Goal: Task Accomplishment & Management: Use online tool/utility

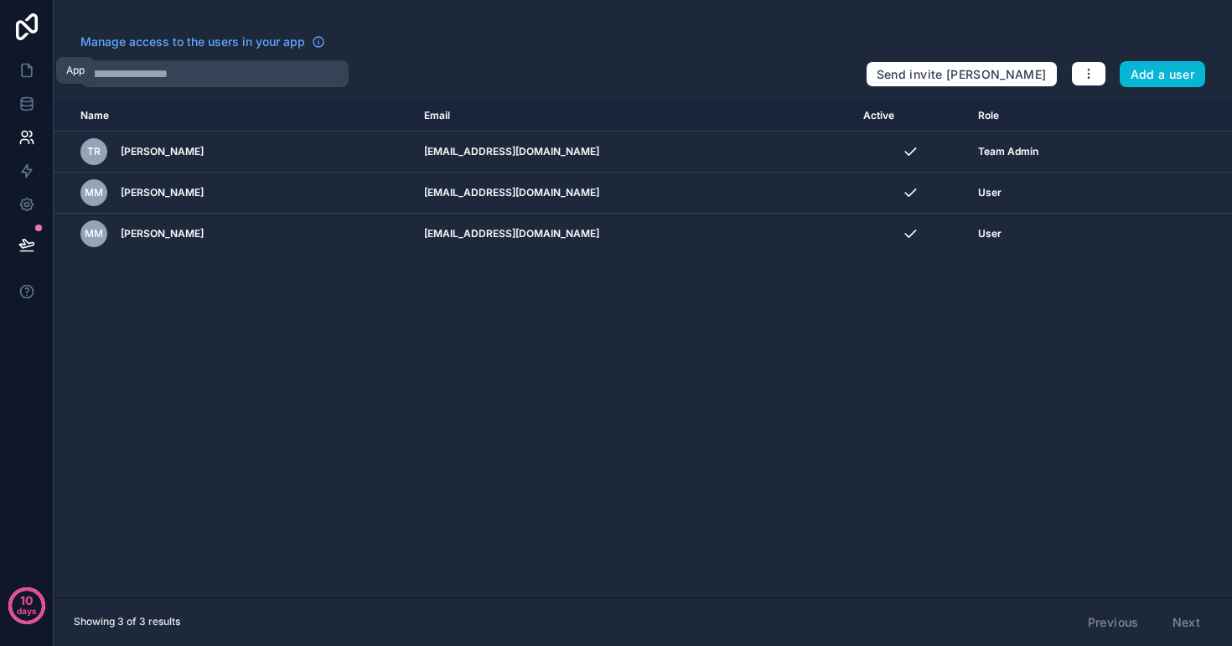
click at [30, 75] on icon at bounding box center [26, 70] width 17 height 17
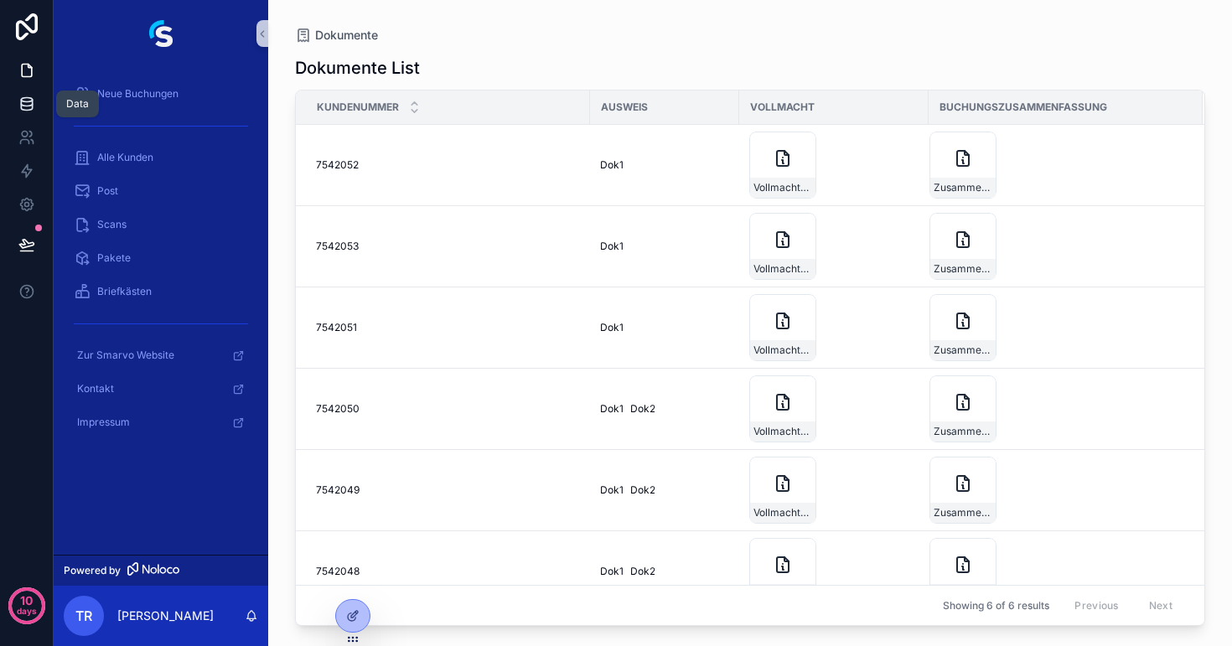
click at [23, 90] on link at bounding box center [26, 104] width 53 height 34
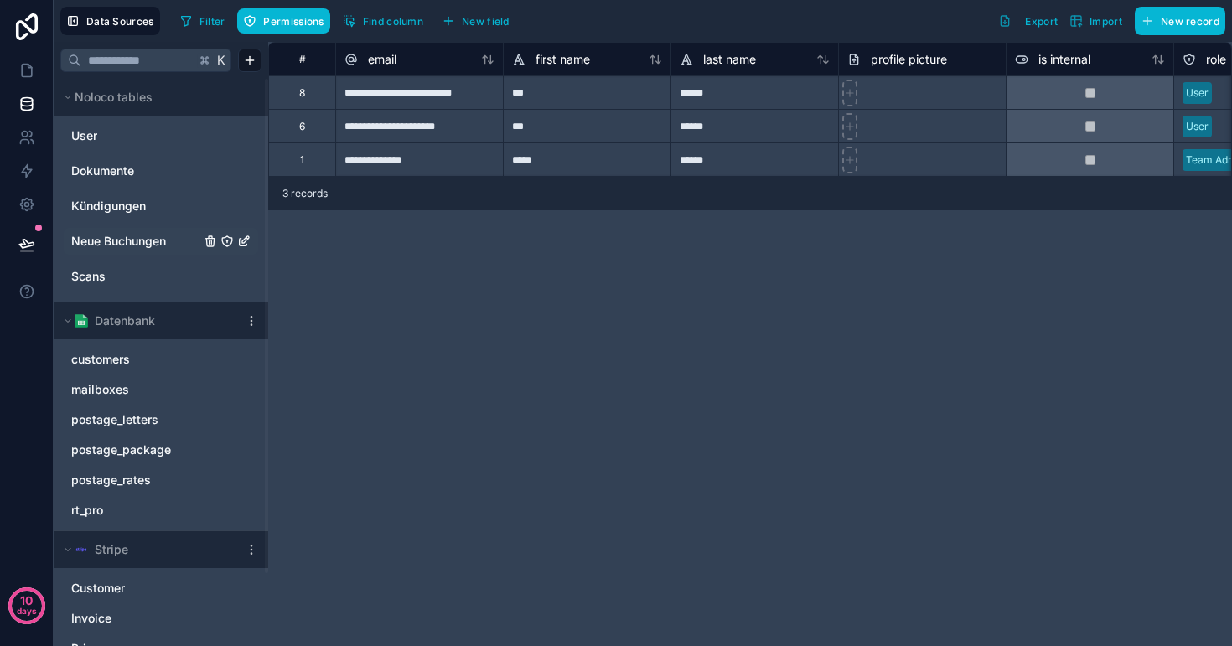
click at [145, 235] on span "Neue Buchungen" at bounding box center [118, 241] width 95 height 17
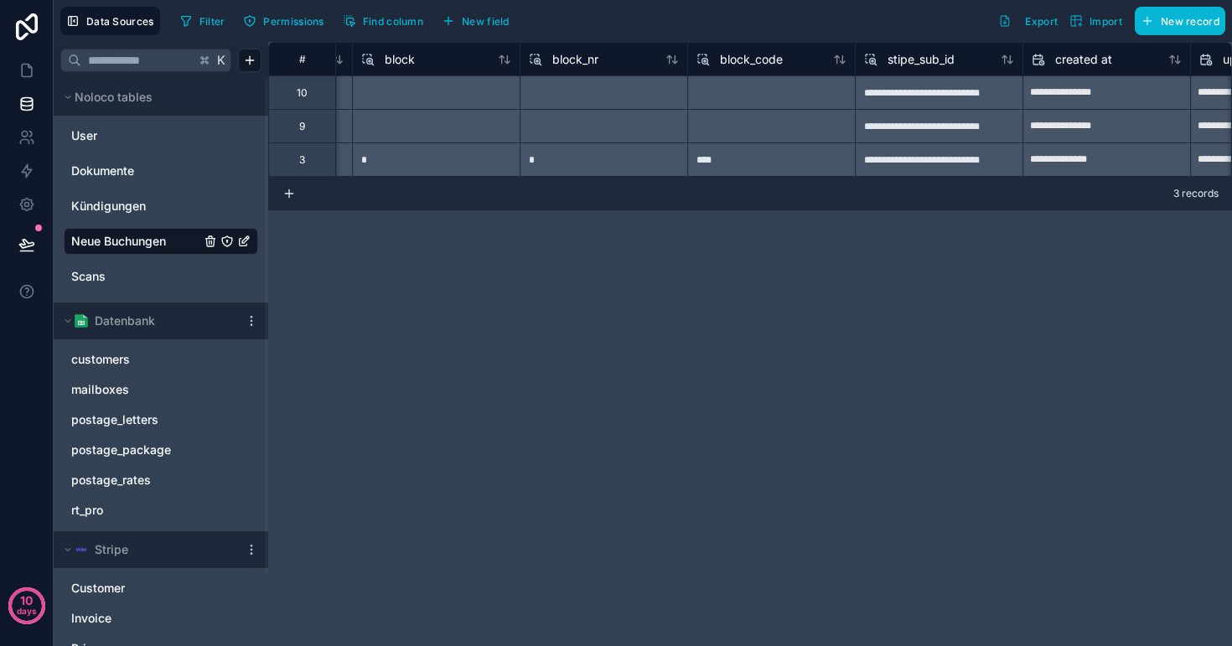
scroll to position [0, 1877]
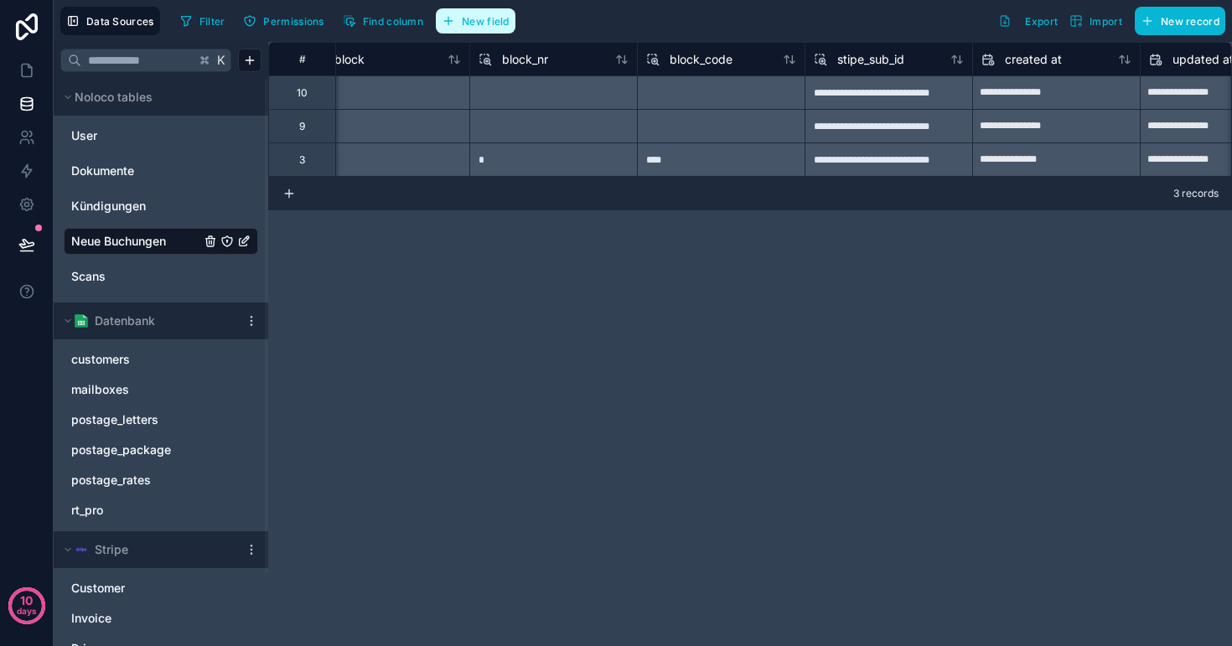
click at [493, 20] on span "New field" at bounding box center [486, 21] width 48 height 13
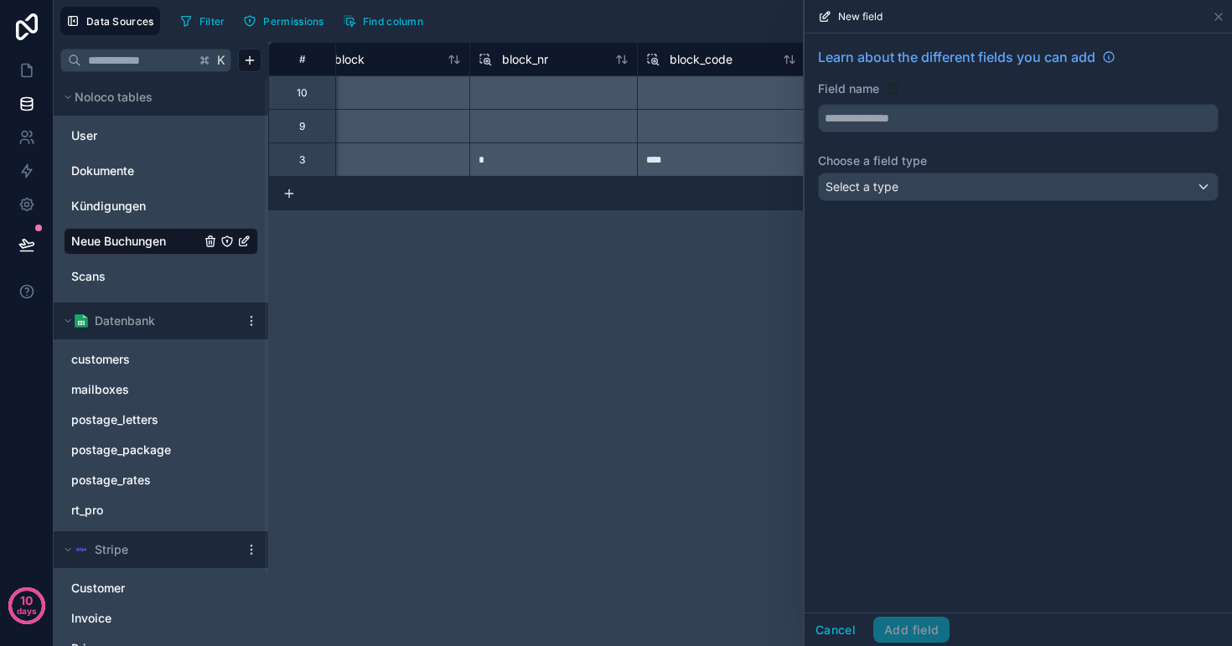
click at [903, 183] on div "Select a type" at bounding box center [1018, 186] width 399 height 27
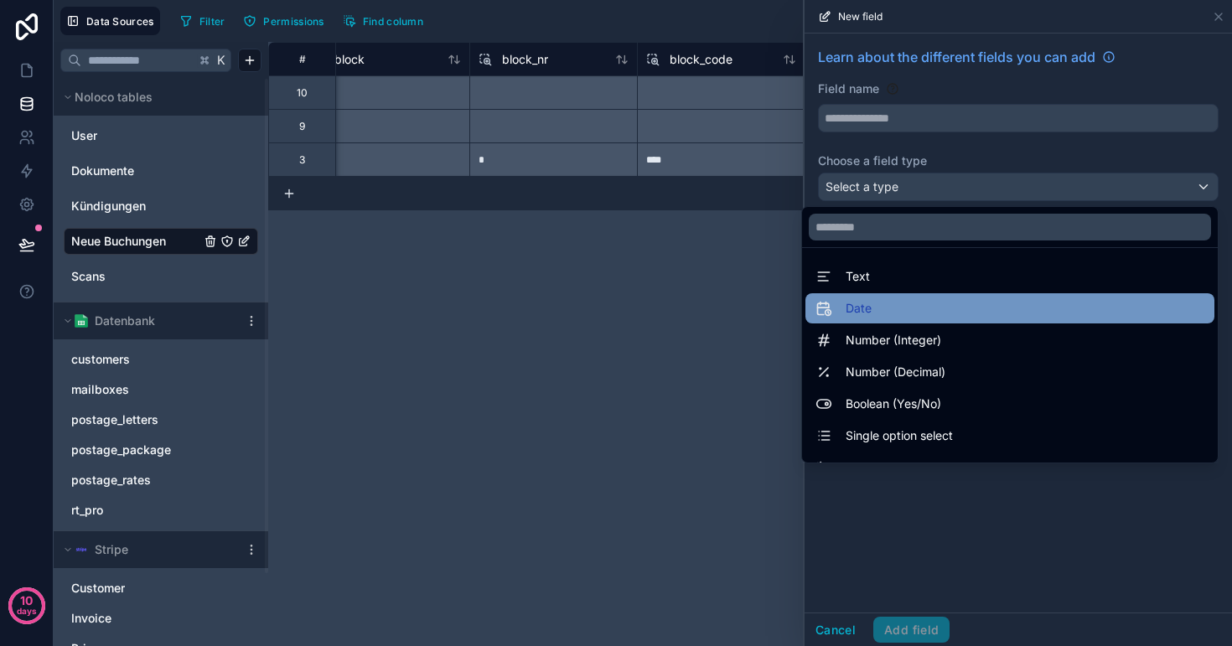
click at [910, 302] on div "Date" at bounding box center [1009, 308] width 389 height 20
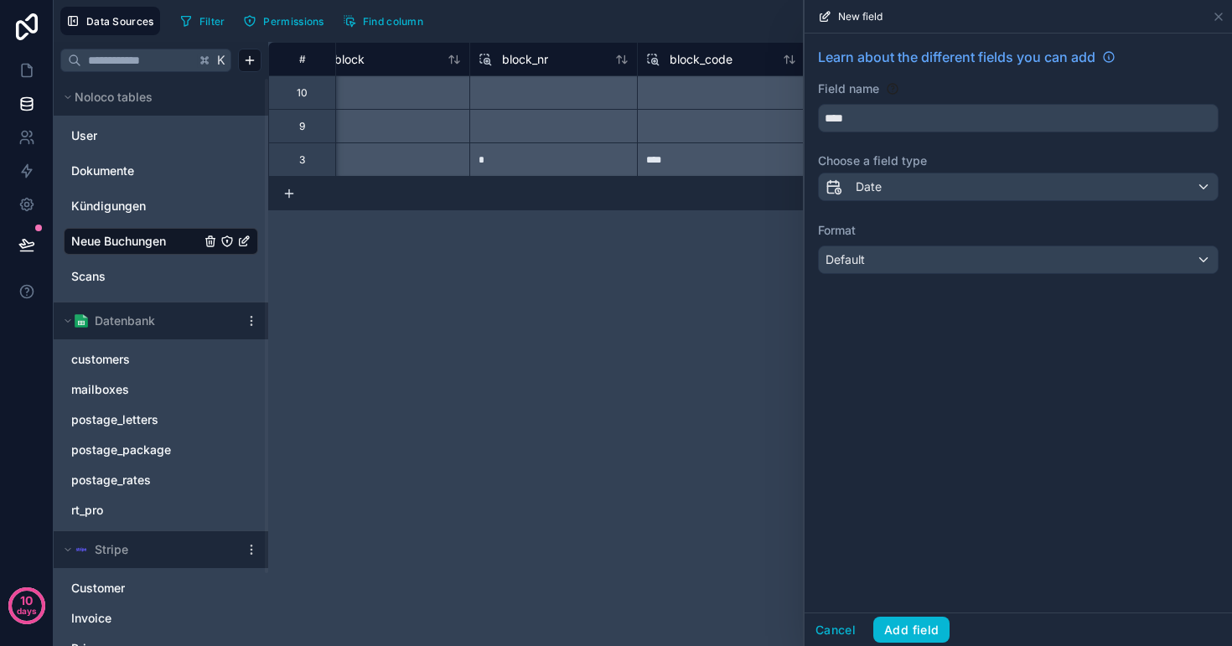
click at [920, 254] on div "Default" at bounding box center [1018, 259] width 399 height 27
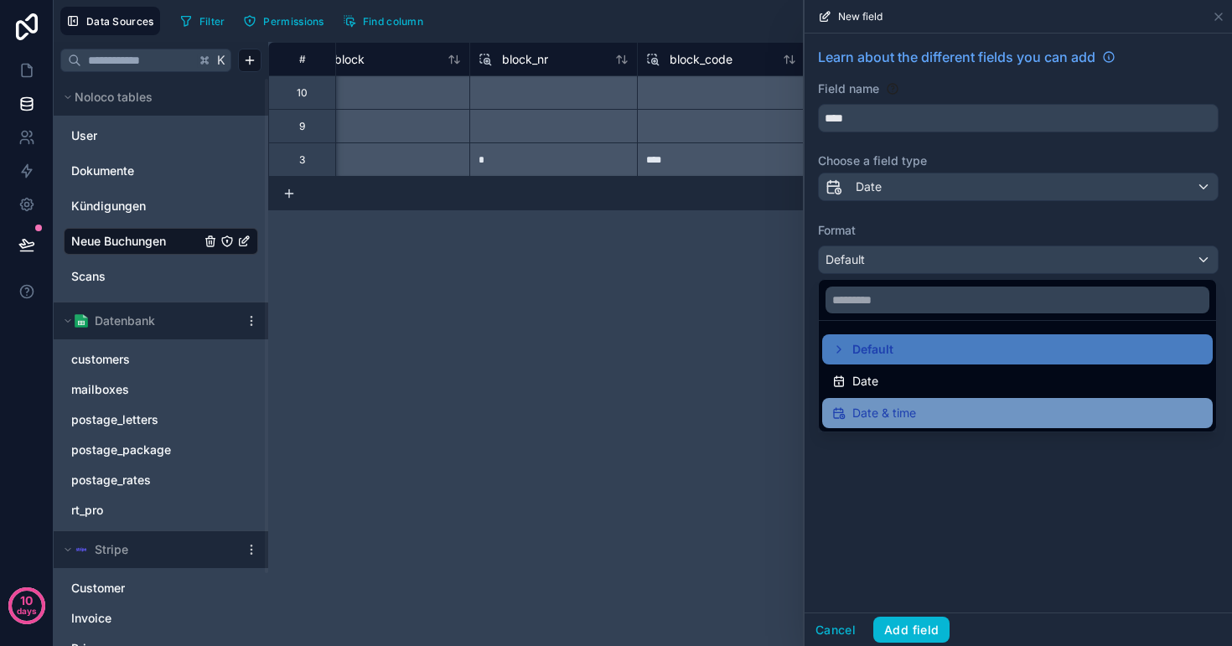
click at [915, 405] on span "Date & time" at bounding box center [884, 413] width 64 height 20
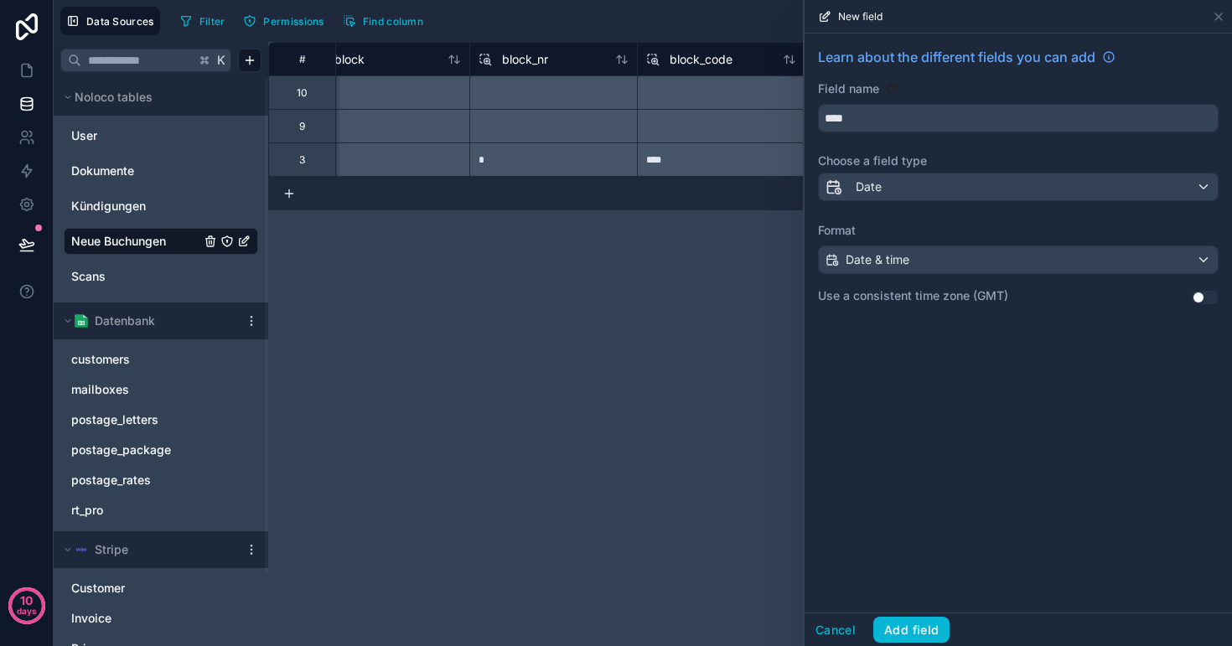
click at [922, 189] on div "Date" at bounding box center [1018, 186] width 399 height 27
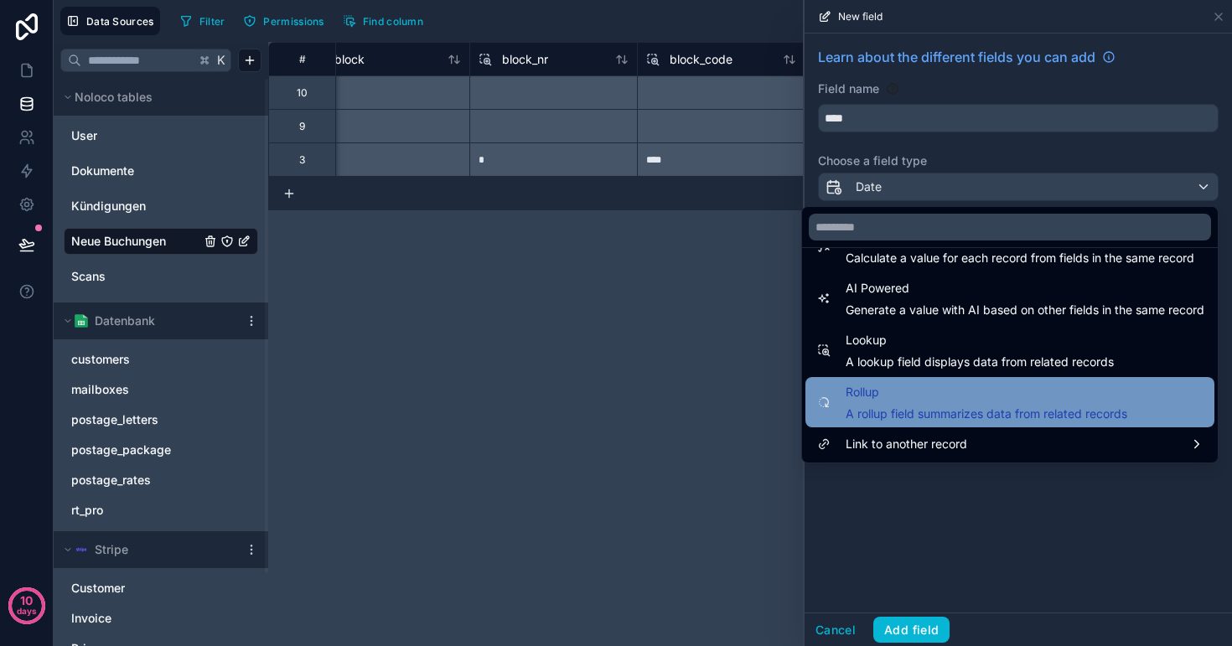
scroll to position [486, 0]
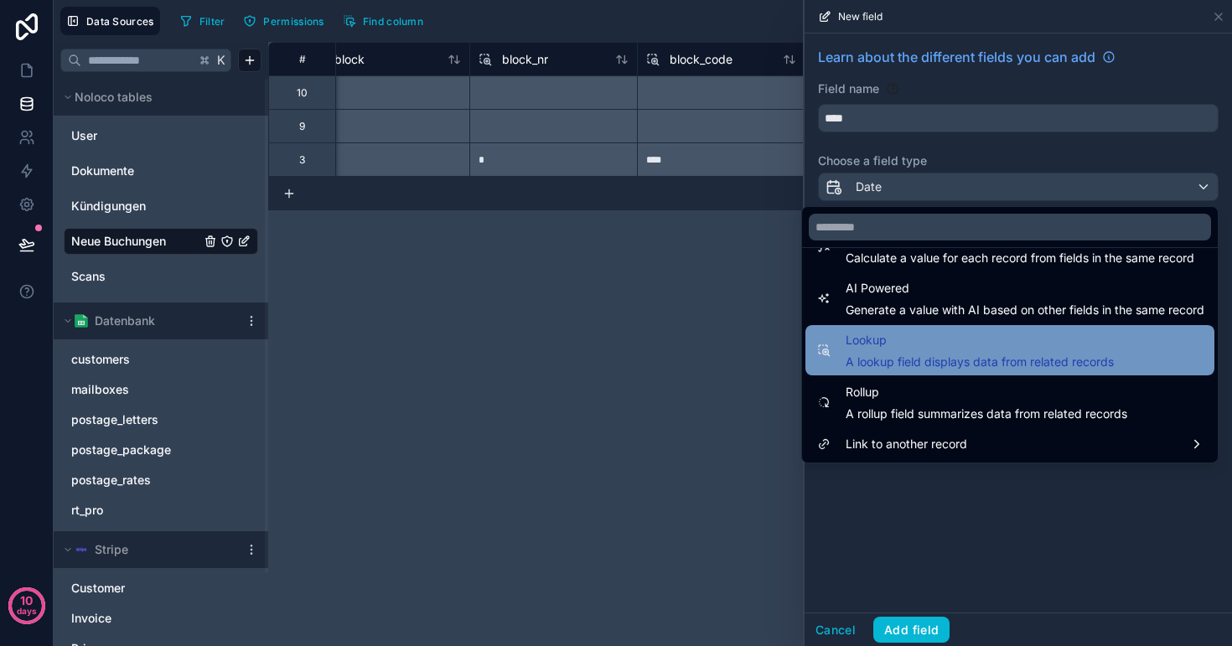
click at [924, 333] on span "Lookup" at bounding box center [980, 340] width 268 height 20
type input "******"
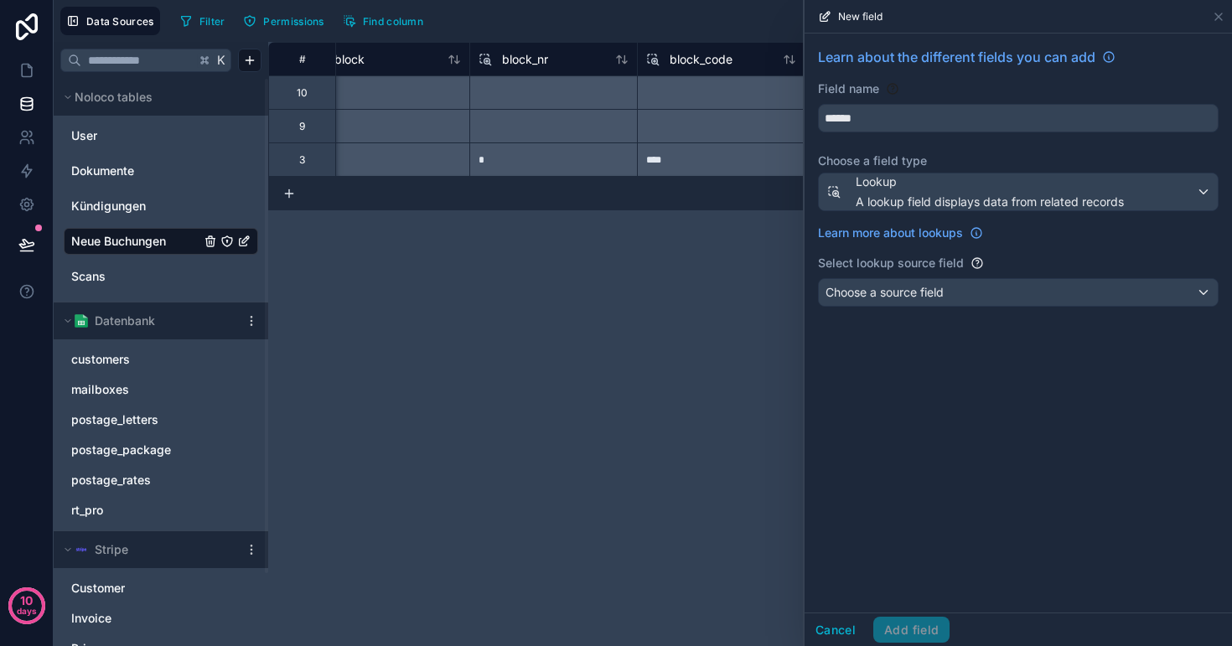
click at [914, 292] on span "Choose a source field" at bounding box center [884, 292] width 118 height 14
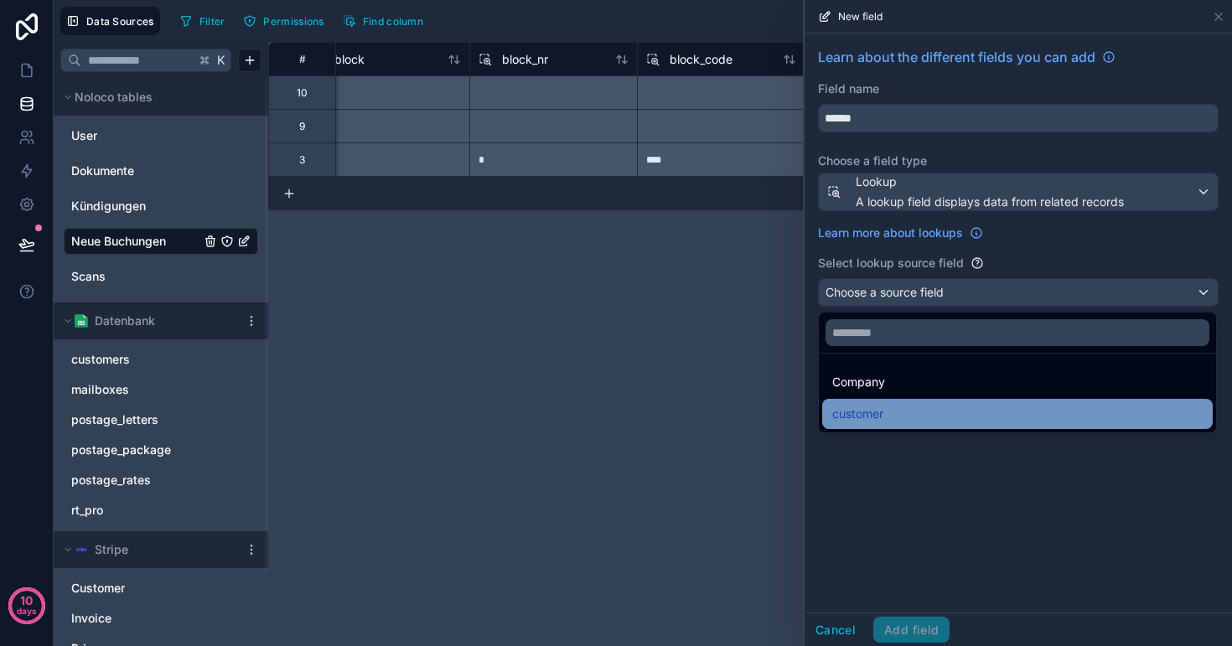
click at [908, 406] on div "customer" at bounding box center [1017, 414] width 370 height 20
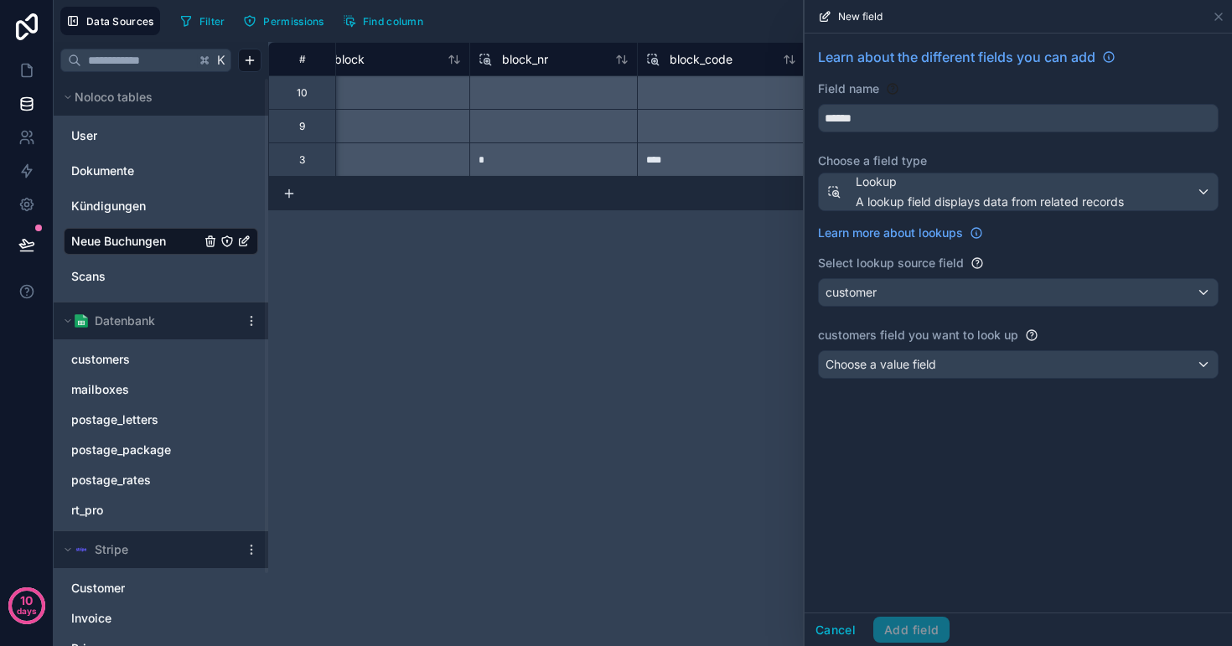
click at [919, 370] on span "Choose a value field" at bounding box center [880, 364] width 111 height 14
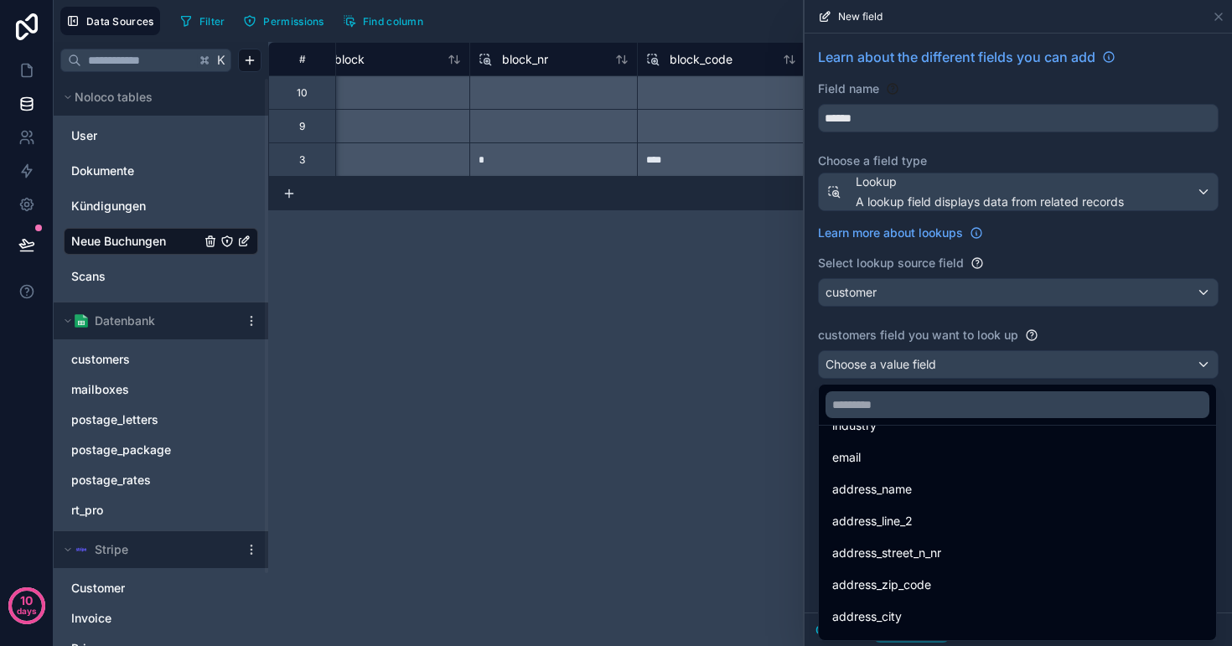
scroll to position [442, 0]
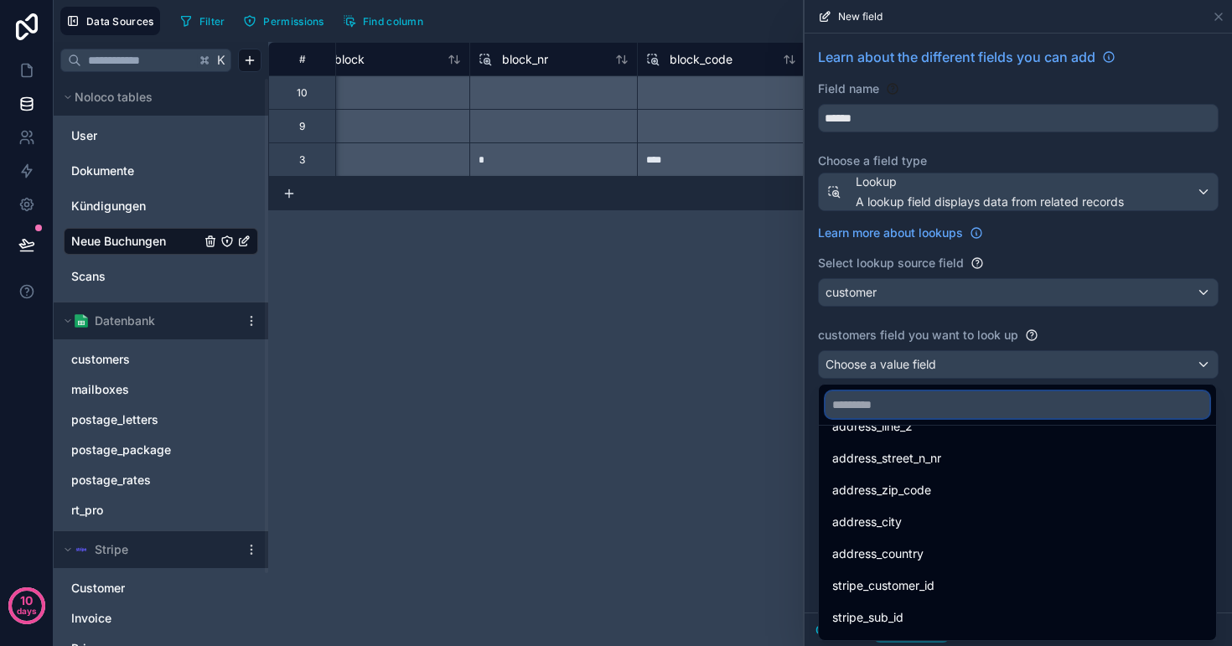
click at [899, 398] on input "text" at bounding box center [1017, 404] width 384 height 27
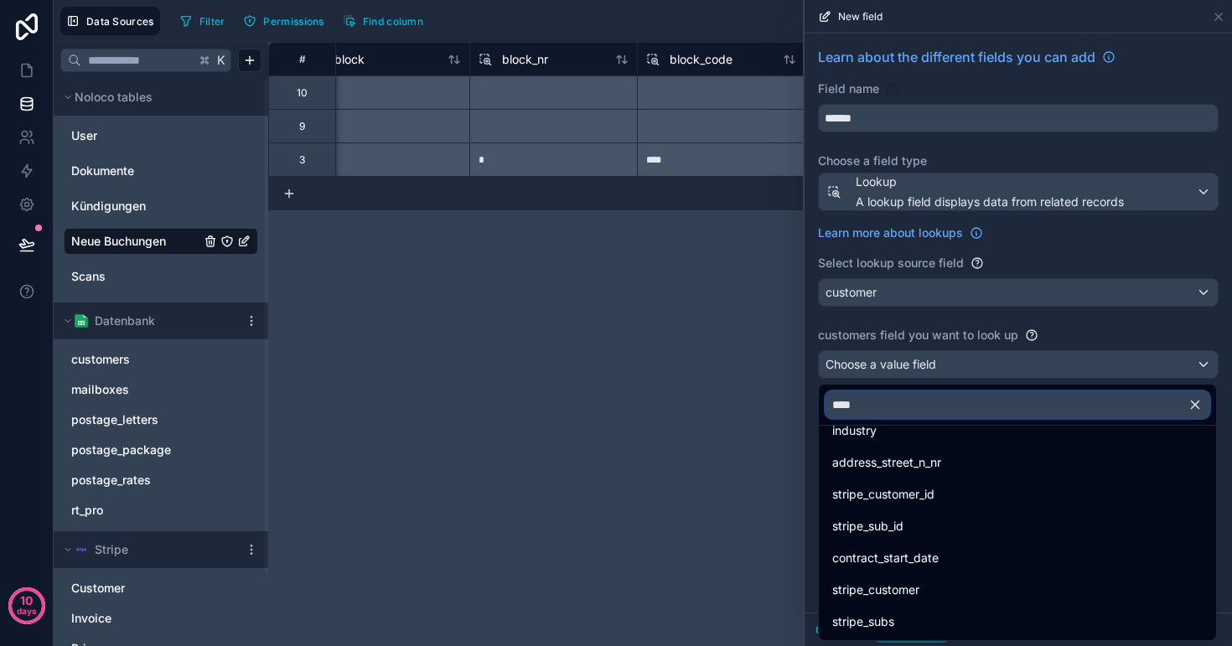
scroll to position [0, 0]
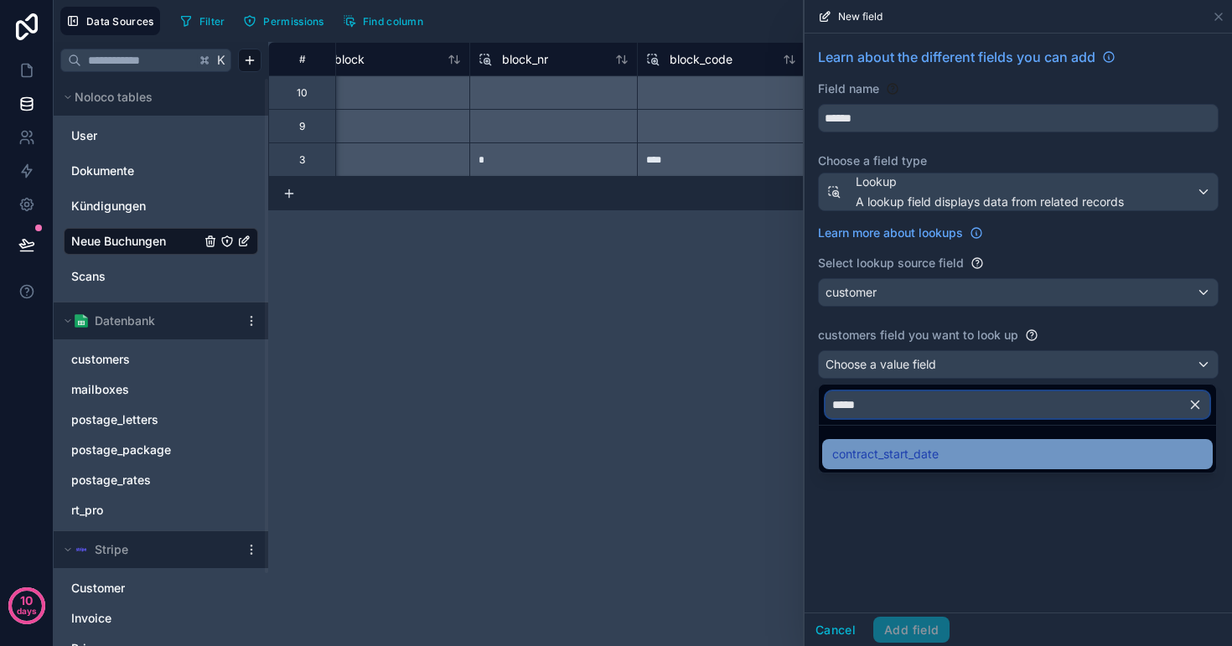
type input "*****"
click at [928, 448] on span "contract_start_date" at bounding box center [885, 454] width 106 height 20
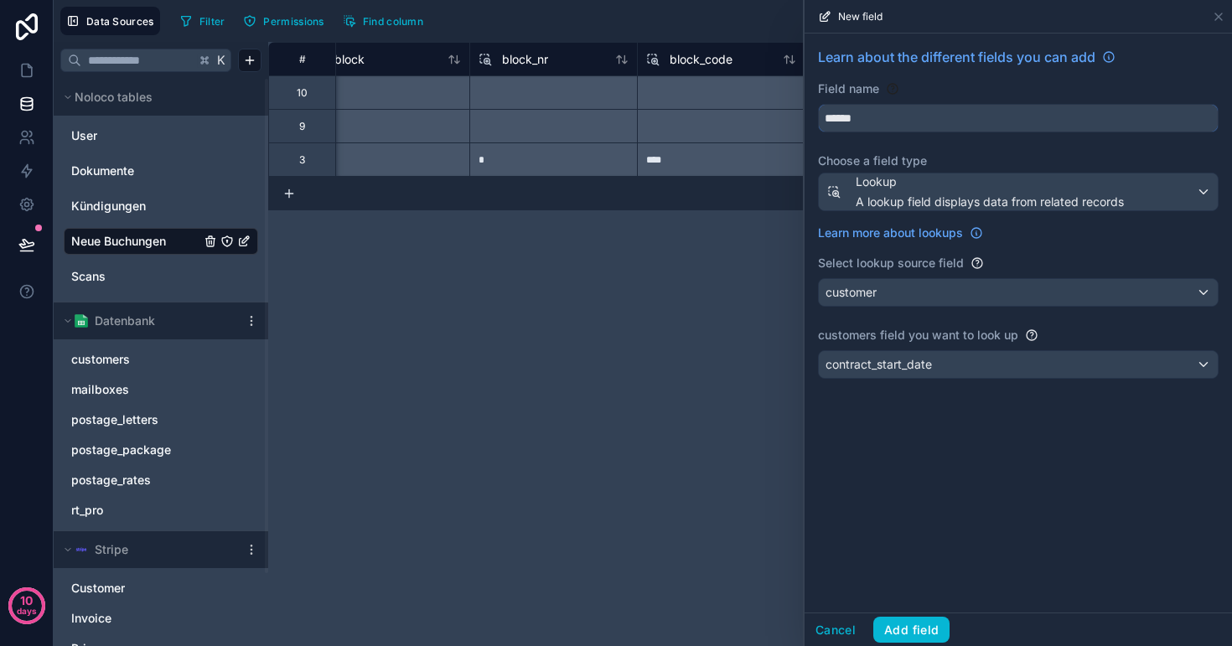
click at [929, 117] on input "******" at bounding box center [1018, 118] width 399 height 27
type input "**********"
click at [918, 618] on button "Add field" at bounding box center [911, 630] width 76 height 27
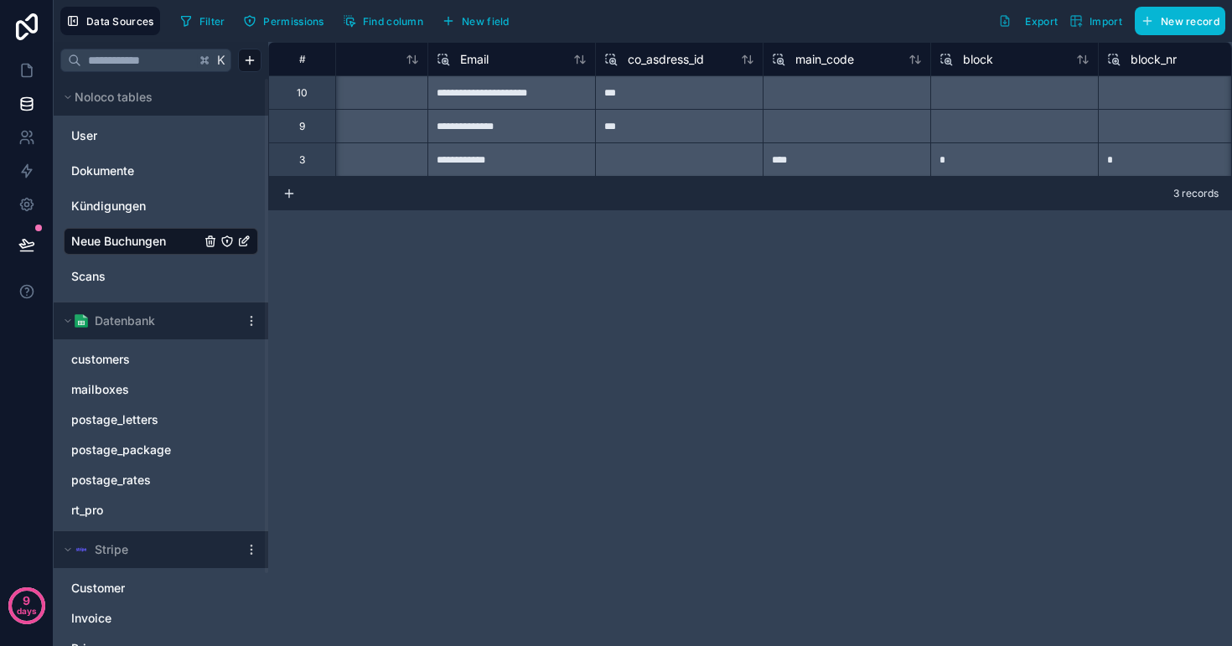
scroll to position [0, 1250]
click at [665, 52] on span "co_asdress_id" at bounding box center [665, 59] width 76 height 17
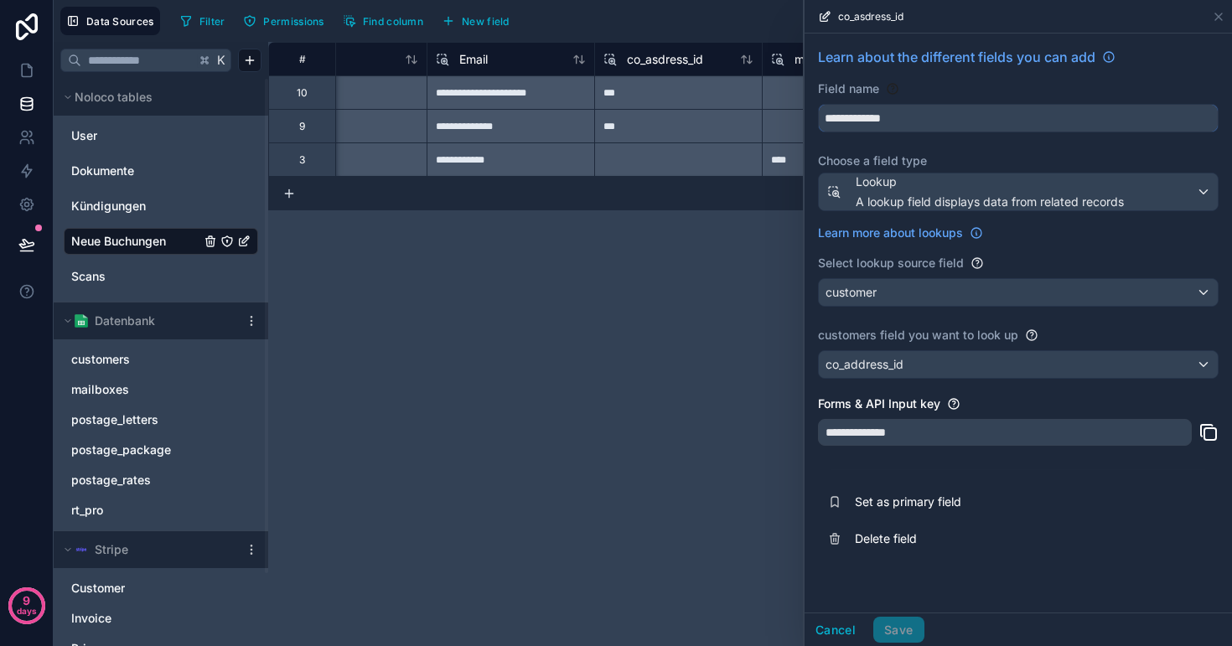
drag, startPoint x: 854, startPoint y: 118, endPoint x: 883, endPoint y: 153, distance: 45.2
click at [855, 118] on input "**********" at bounding box center [1018, 118] width 399 height 27
type input "**********"
click at [1009, 445] on div "**********" at bounding box center [1005, 432] width 374 height 27
click at [845, 431] on div "**********" at bounding box center [1005, 432] width 374 height 27
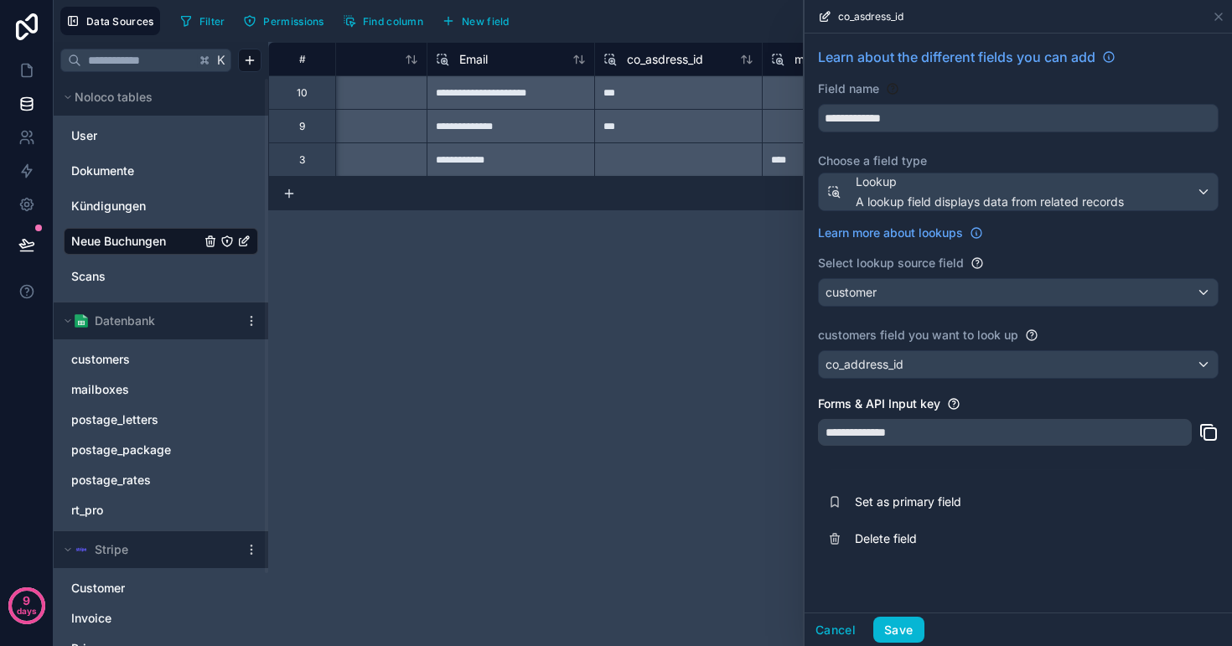
click at [852, 431] on div "**********" at bounding box center [1005, 432] width 374 height 27
click at [907, 628] on button "Save" at bounding box center [898, 630] width 50 height 27
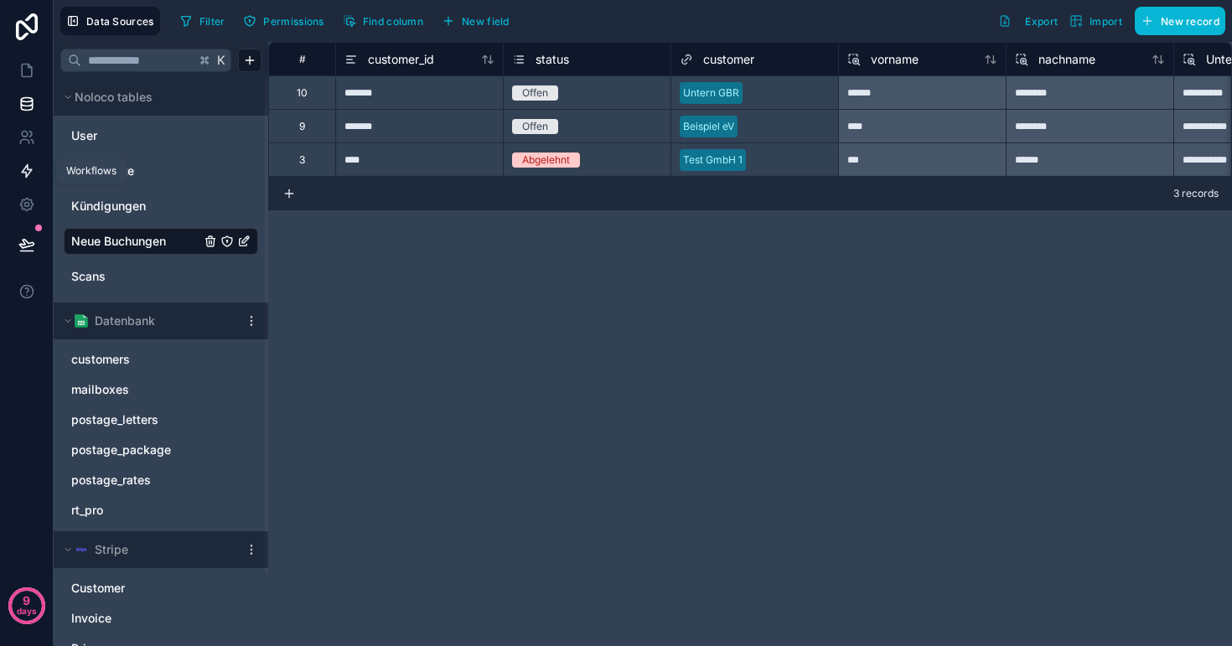
click at [24, 163] on icon at bounding box center [26, 171] width 17 height 17
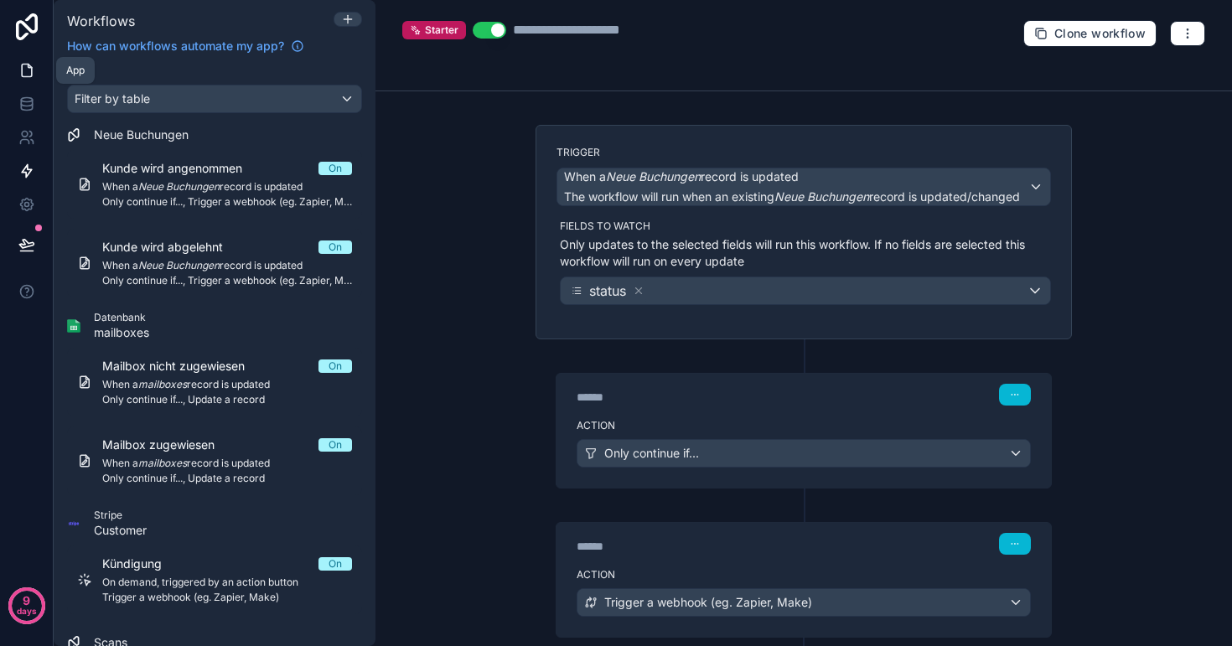
click at [34, 73] on icon at bounding box center [26, 70] width 17 height 17
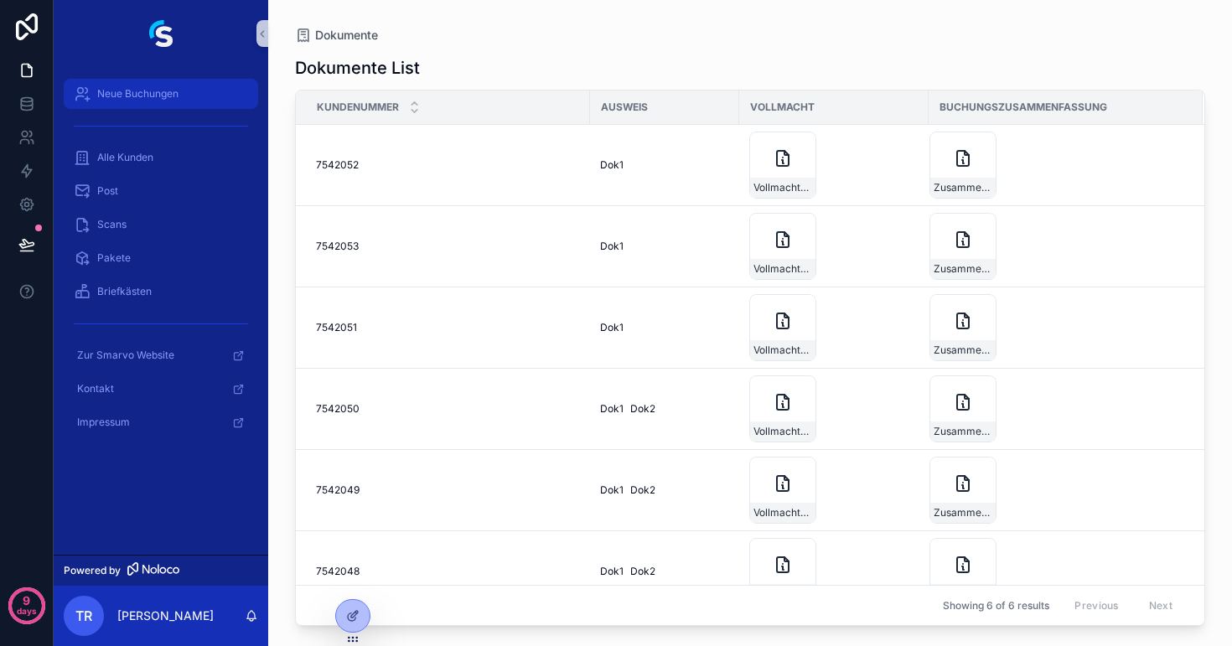
click at [110, 98] on span "Neue Buchungen" at bounding box center [137, 93] width 81 height 13
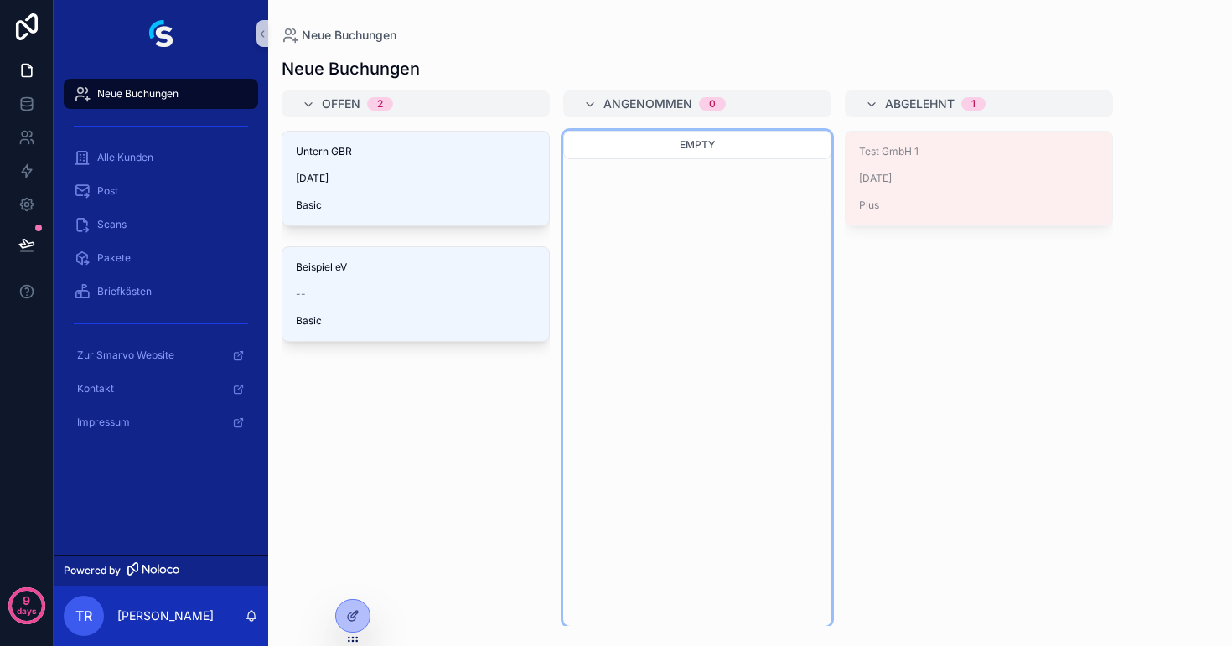
drag, startPoint x: 957, startPoint y: 180, endPoint x: 908, endPoint y: 180, distance: 48.6
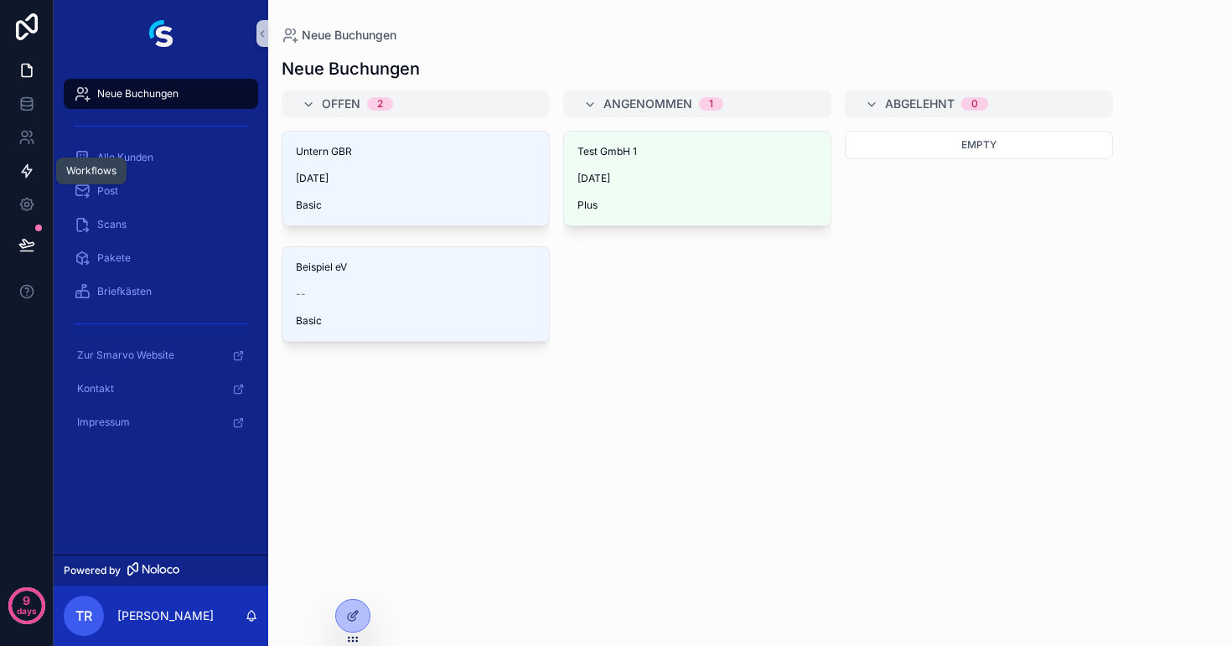
click at [28, 165] on icon at bounding box center [27, 171] width 10 height 13
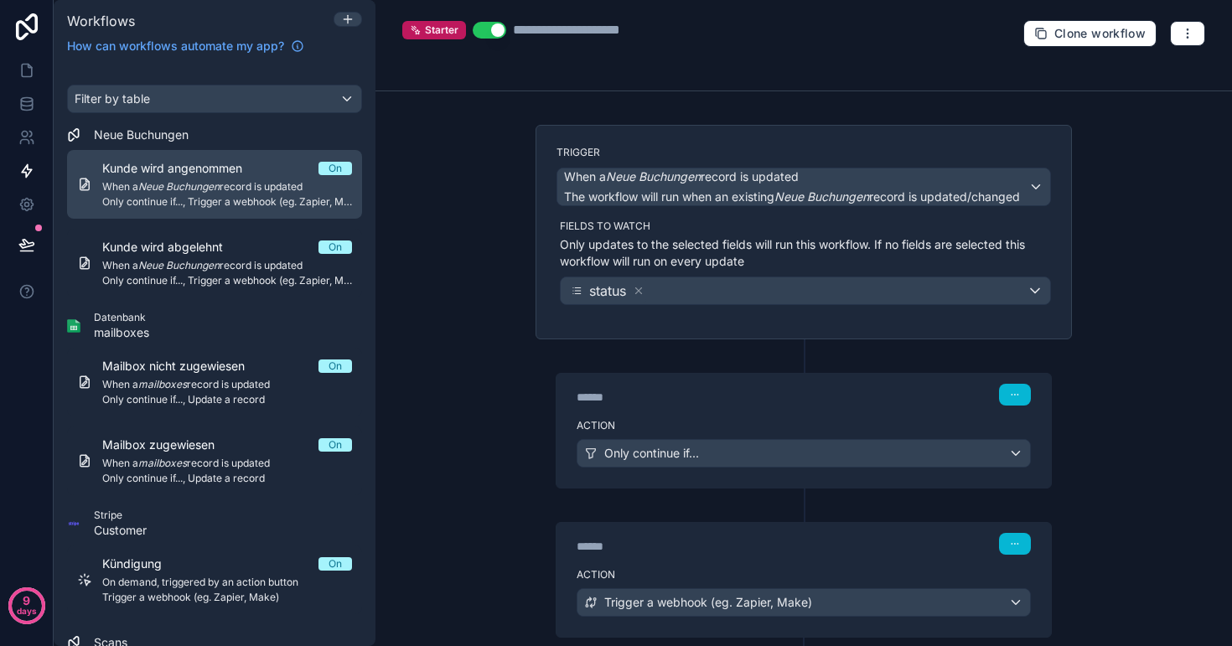
click at [204, 193] on span "When a Neue Buchungen record is updated" at bounding box center [227, 186] width 250 height 13
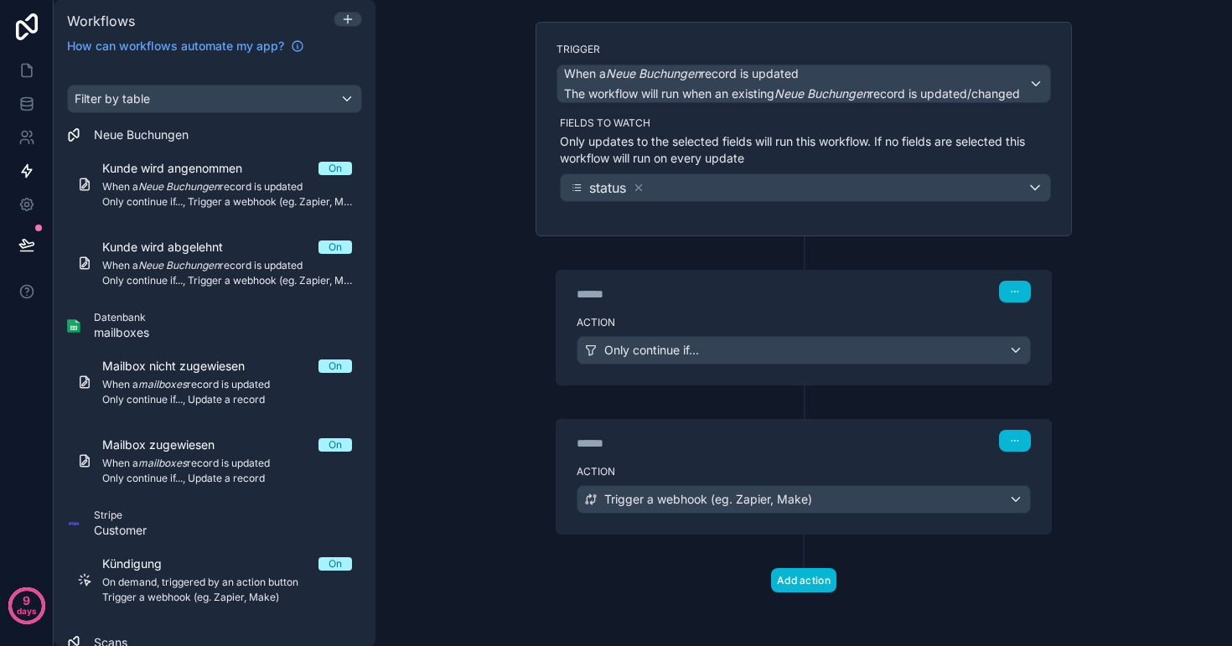
scroll to position [103, 0]
click at [658, 349] on span "Only continue if..." at bounding box center [651, 350] width 95 height 17
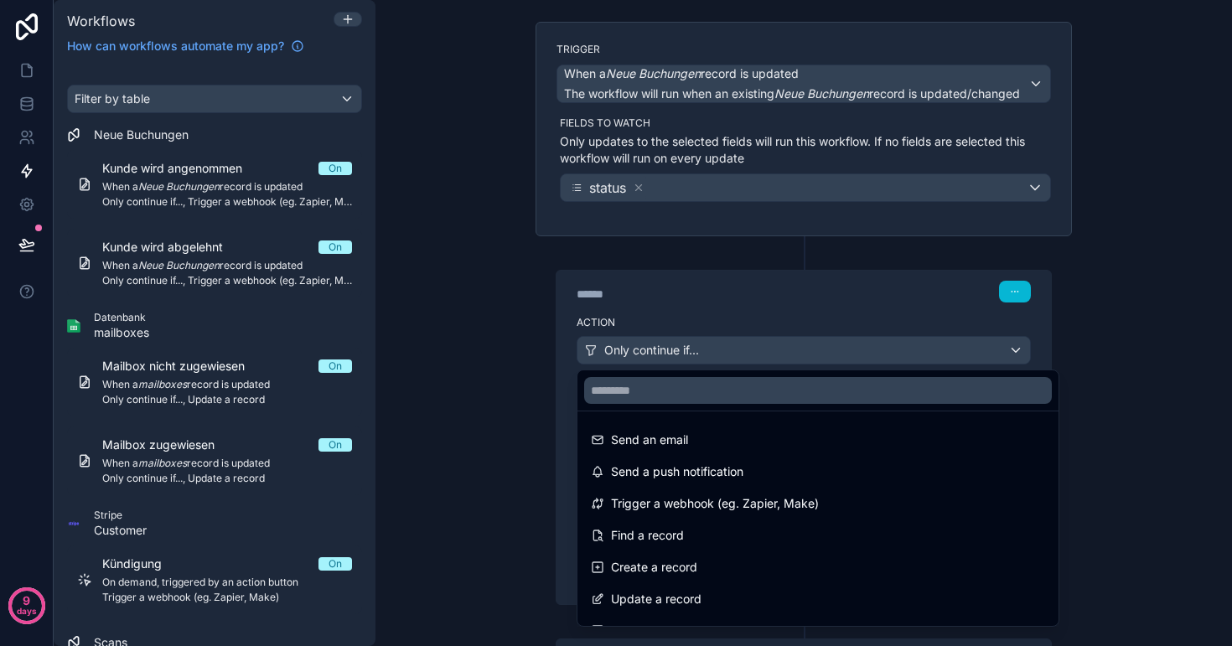
click at [658, 349] on div at bounding box center [616, 323] width 1232 height 646
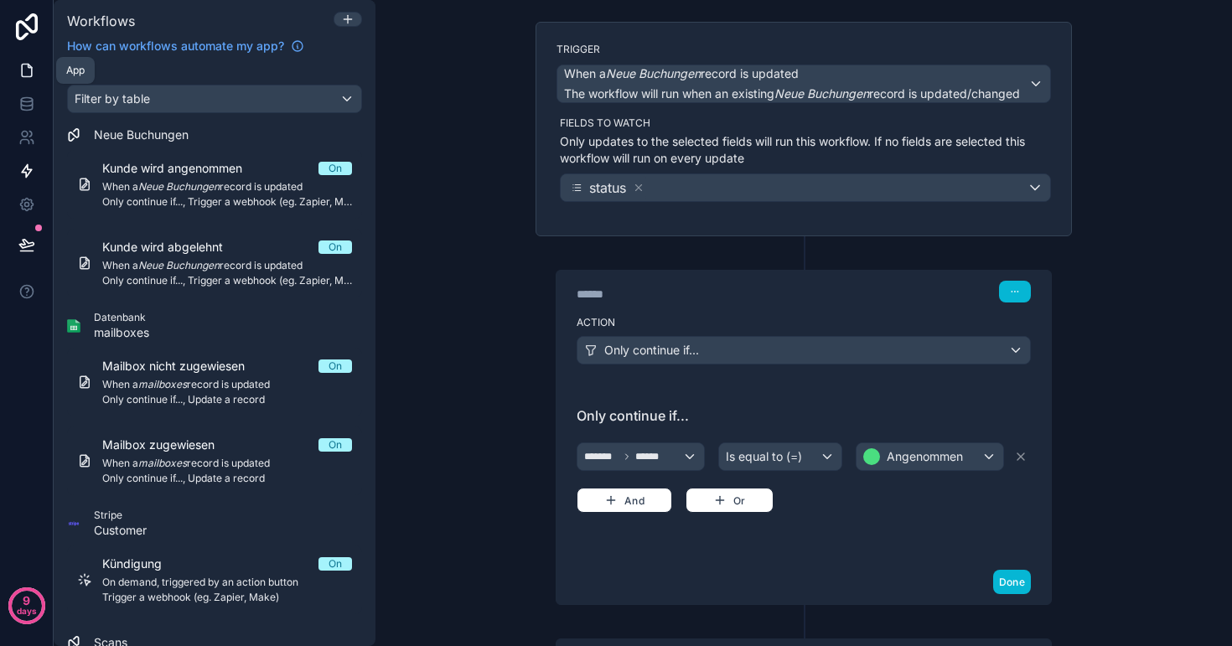
click at [25, 68] on icon at bounding box center [26, 70] width 17 height 17
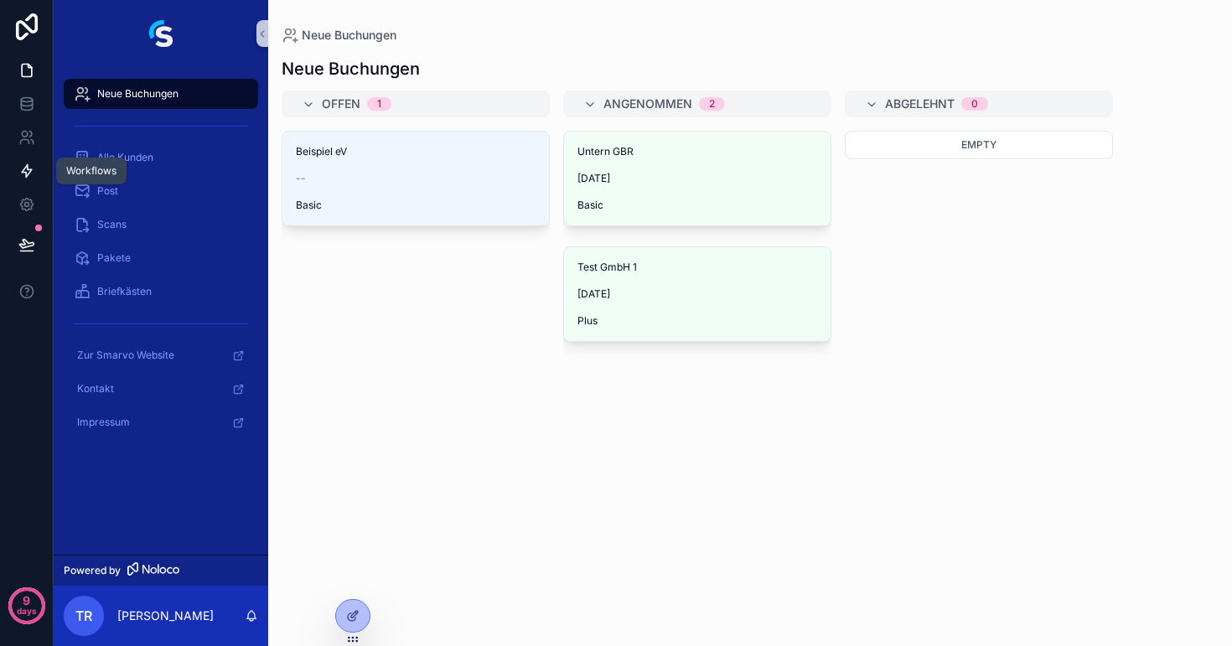
click at [24, 168] on icon at bounding box center [26, 171] width 17 height 17
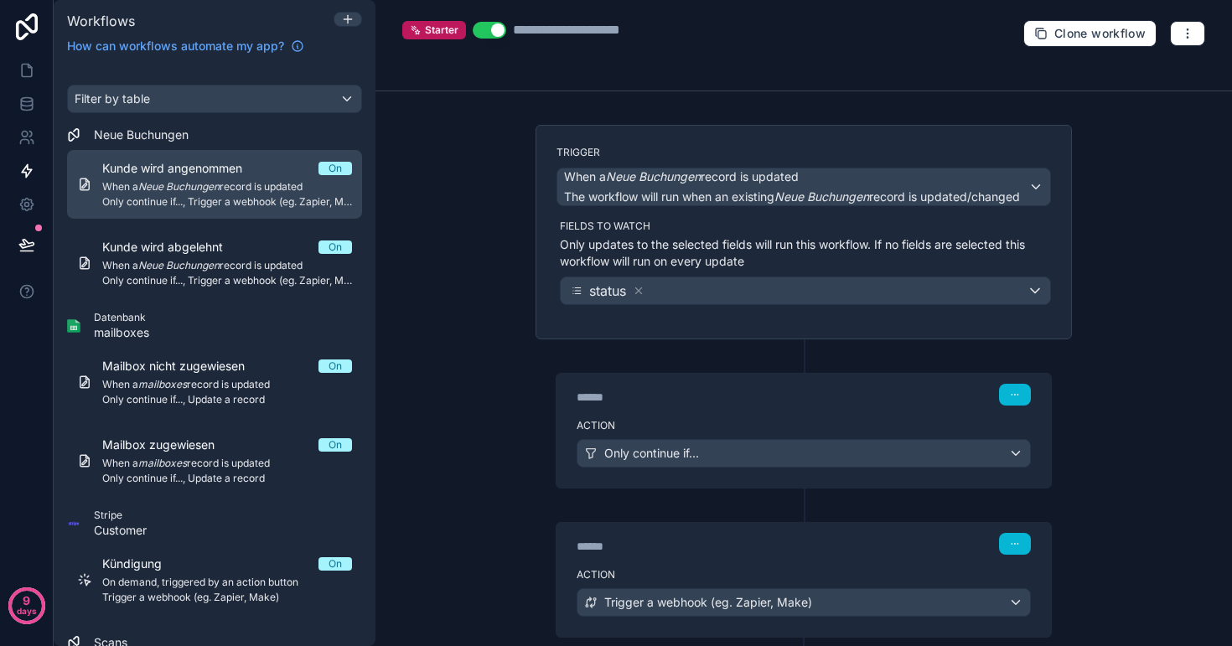
click at [180, 190] on em "Neue Buchungen" at bounding box center [178, 186] width 81 height 13
click at [295, 177] on div "Kunde wird angenommen On When a Neue Buchungen record is updated Only continue …" at bounding box center [227, 184] width 250 height 49
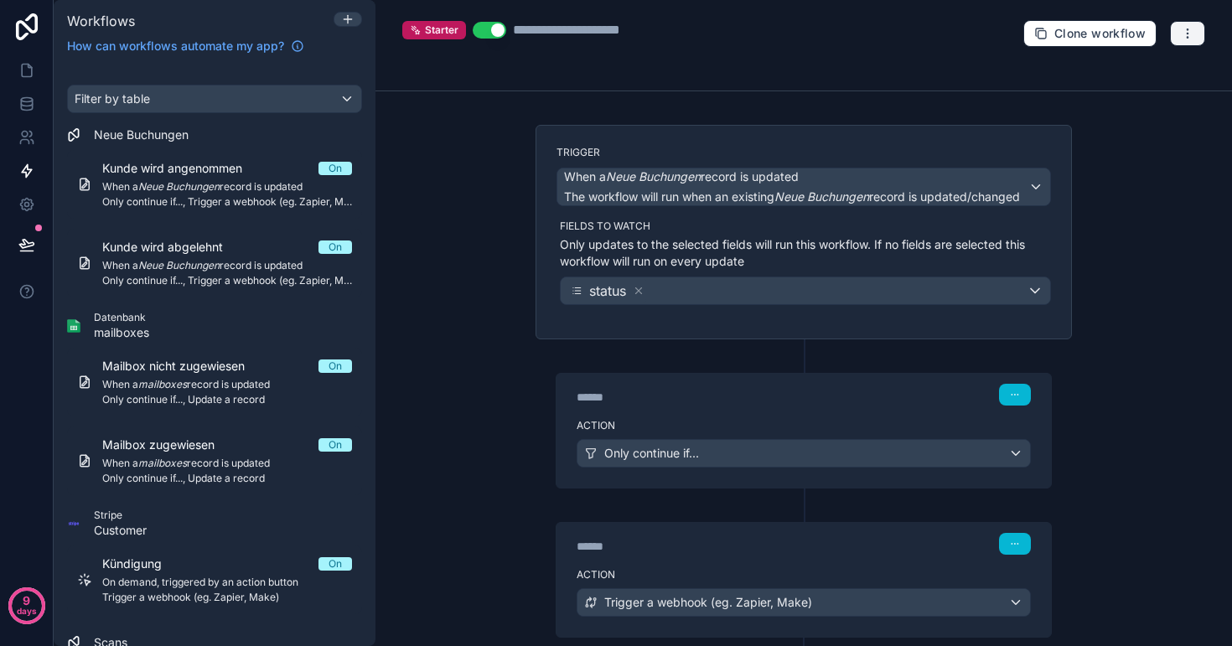
click at [1194, 37] on button "button" at bounding box center [1187, 33] width 35 height 25
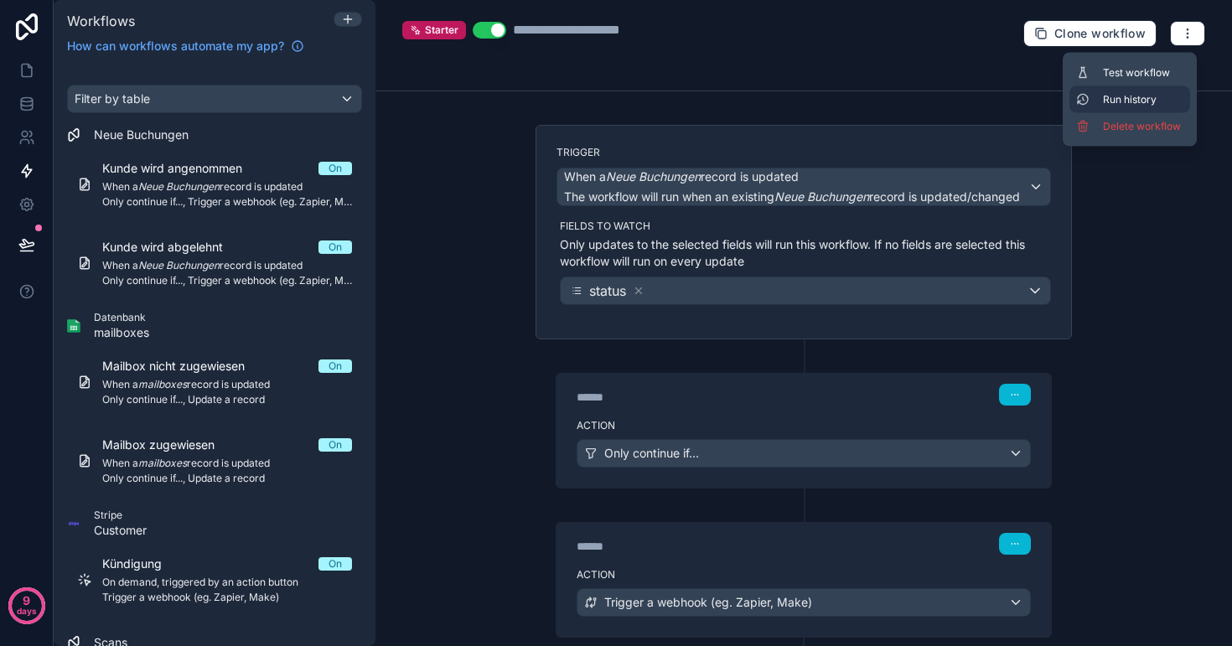
click at [1145, 100] on span "Run history" at bounding box center [1143, 99] width 80 height 13
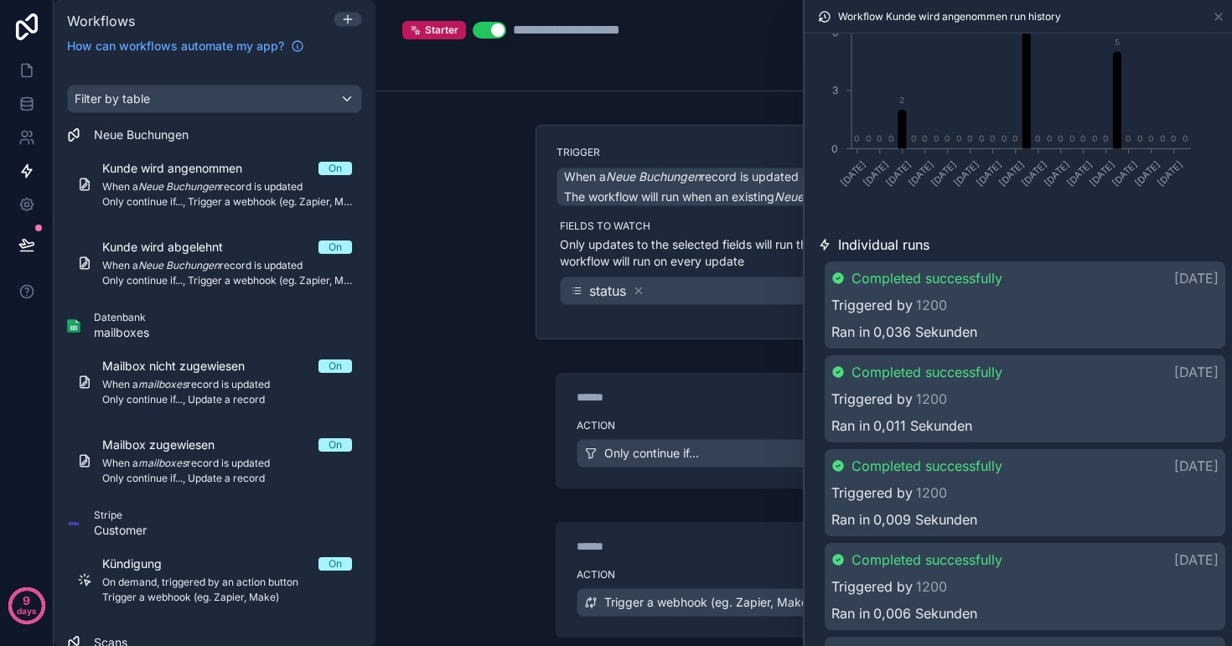
scroll to position [399, 0]
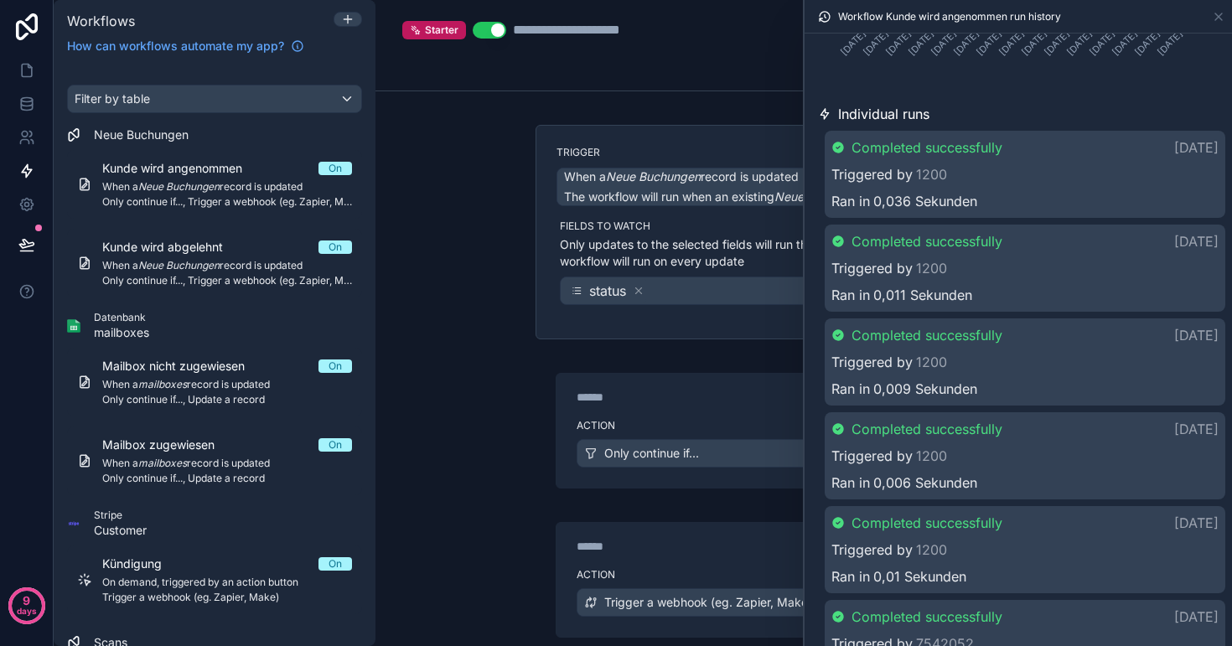
click at [494, 340] on div "**********" at bounding box center [803, 323] width 857 height 646
click at [1215, 15] on icon at bounding box center [1218, 16] width 13 height 13
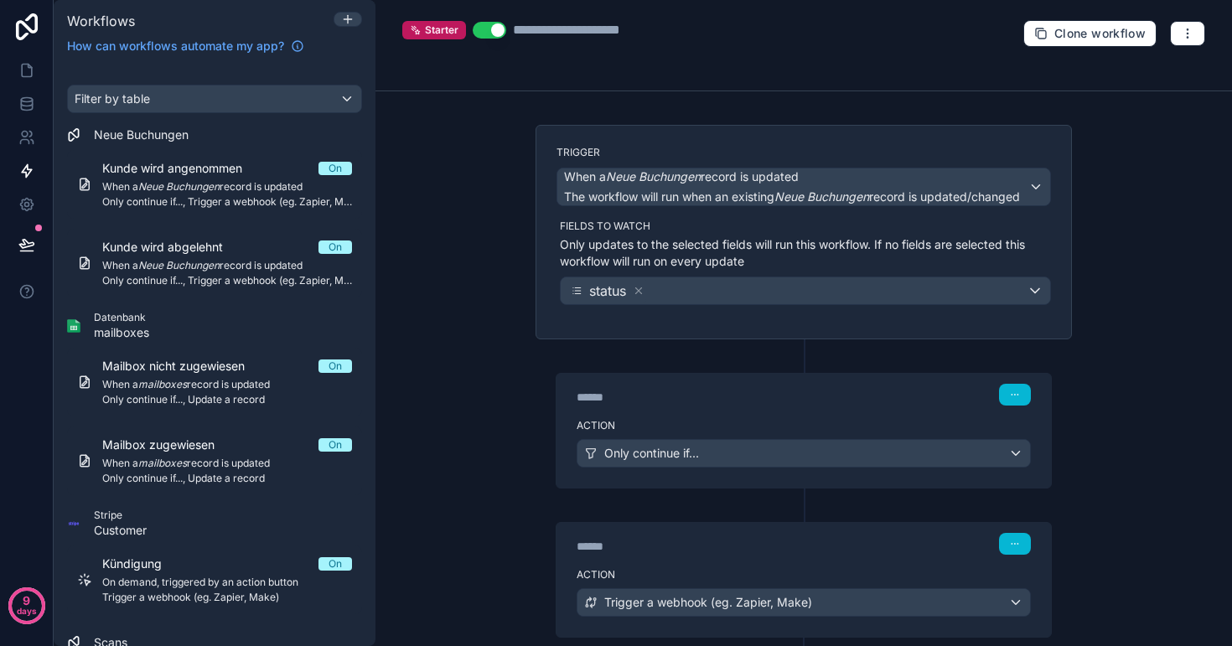
click at [869, 292] on div "status" at bounding box center [805, 290] width 489 height 27
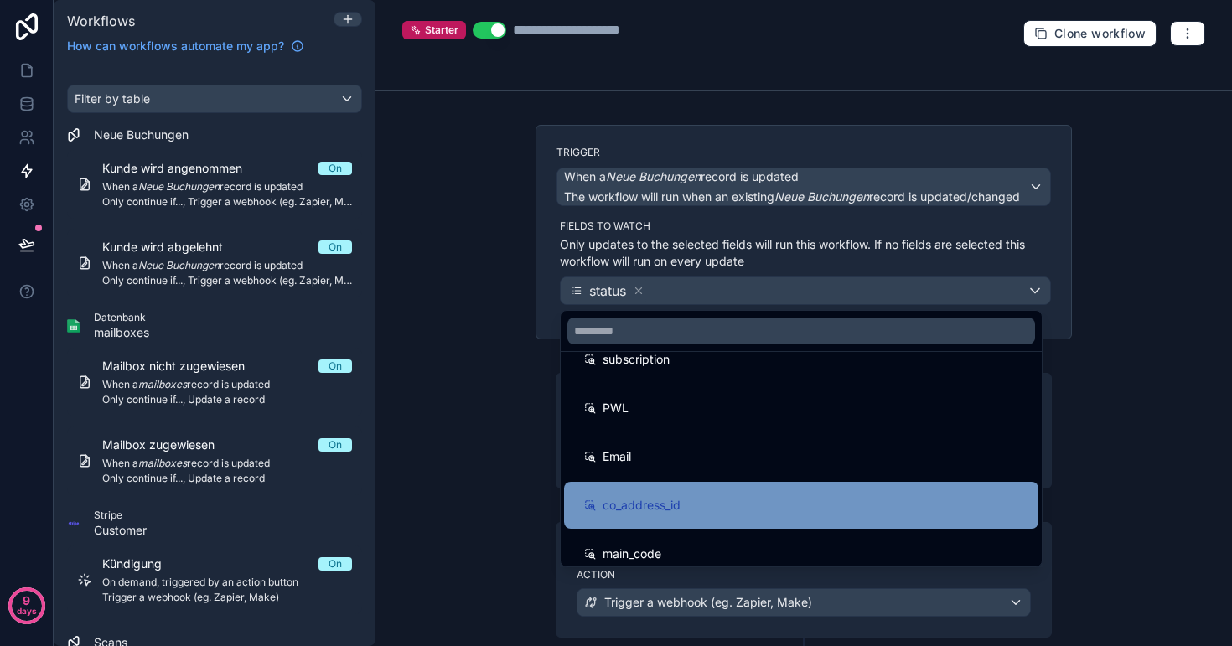
scroll to position [320, 0]
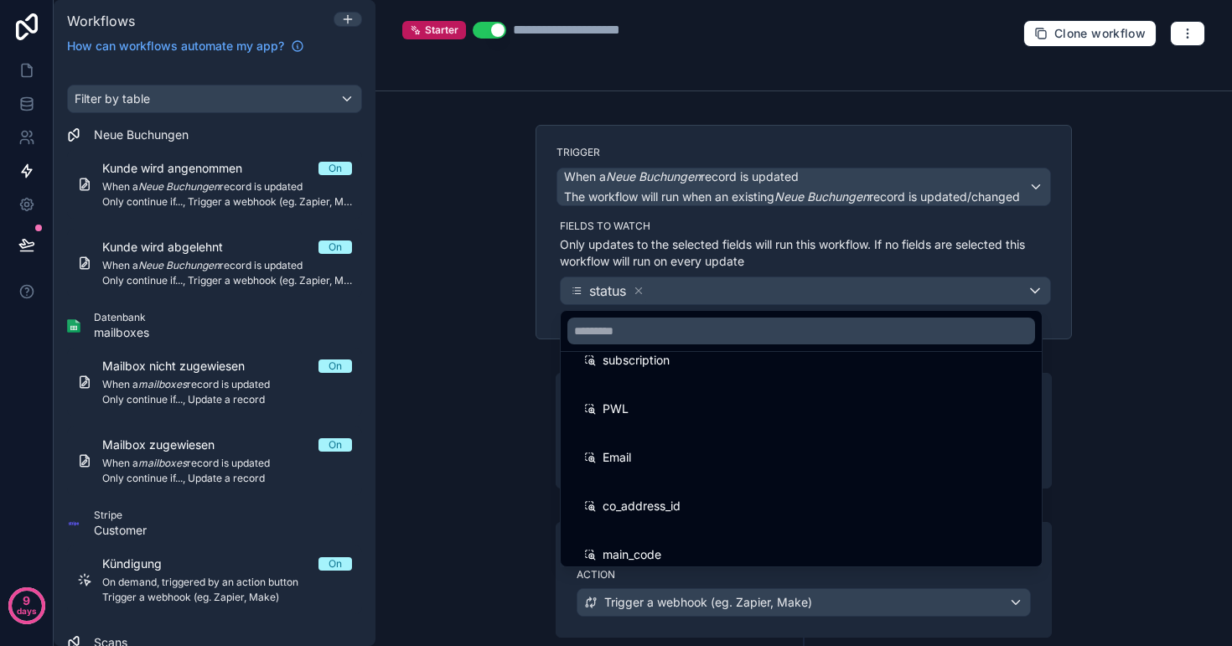
click at [642, 292] on div at bounding box center [616, 323] width 1232 height 646
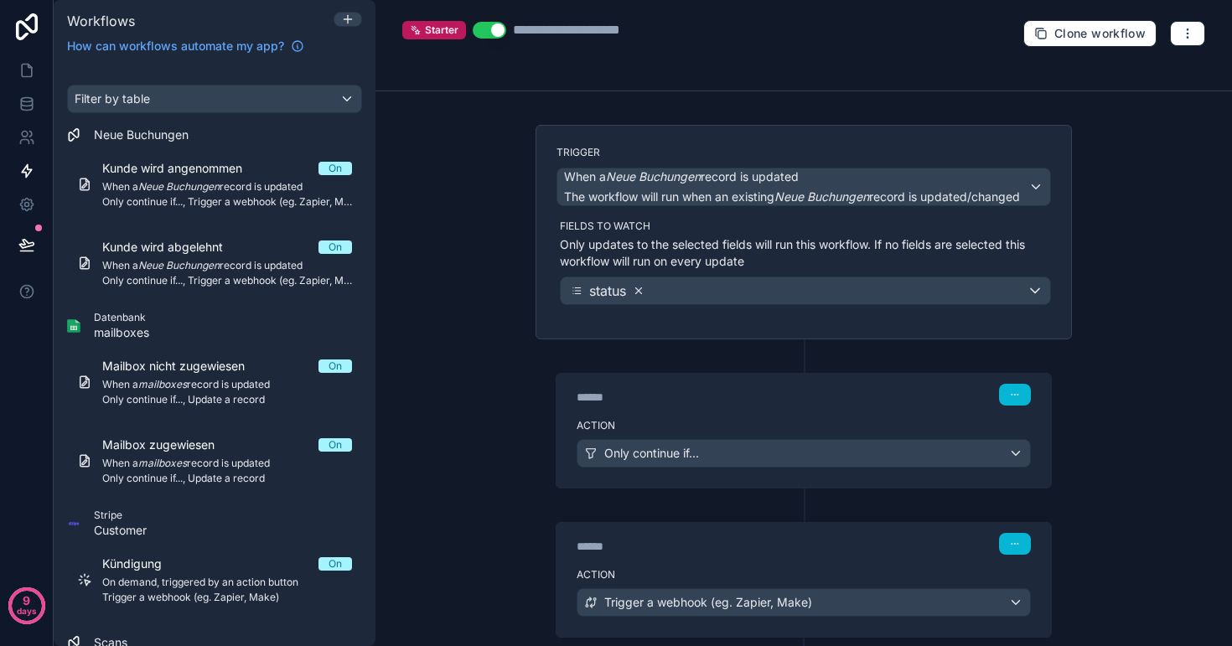
click at [640, 289] on icon at bounding box center [639, 291] width 12 height 12
click at [671, 288] on span "Choose fields to watch" at bounding box center [640, 290] width 146 height 17
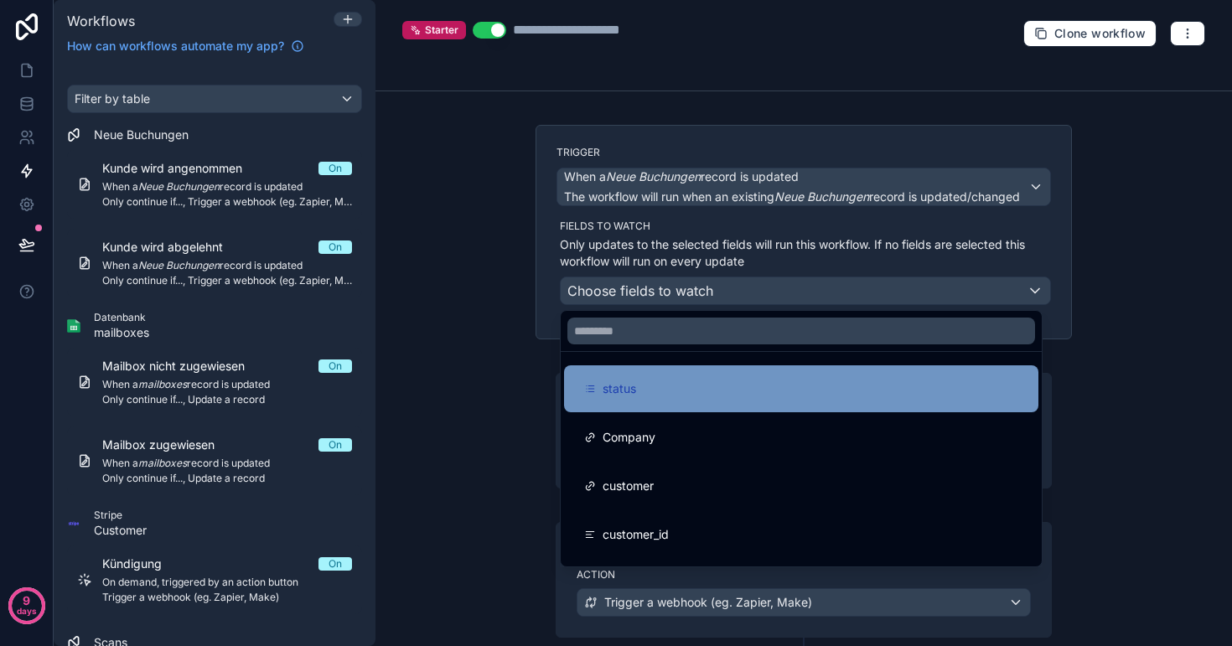
click at [644, 386] on div "status" at bounding box center [801, 389] width 434 height 20
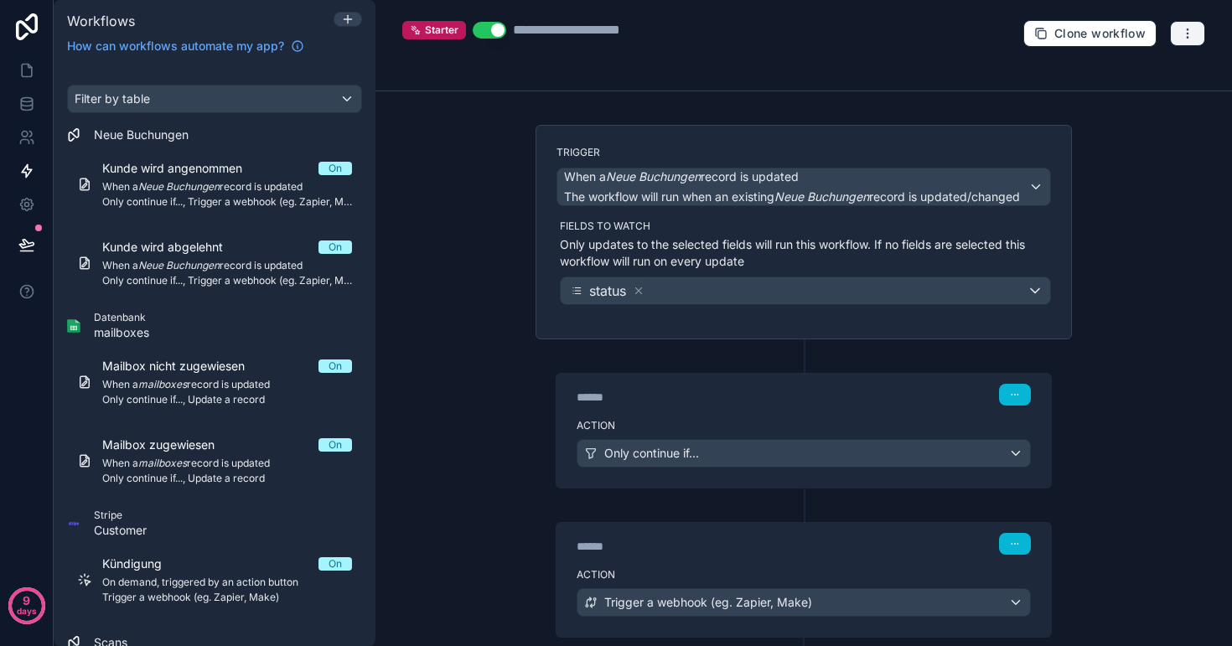
click at [1201, 28] on button "button" at bounding box center [1187, 33] width 35 height 25
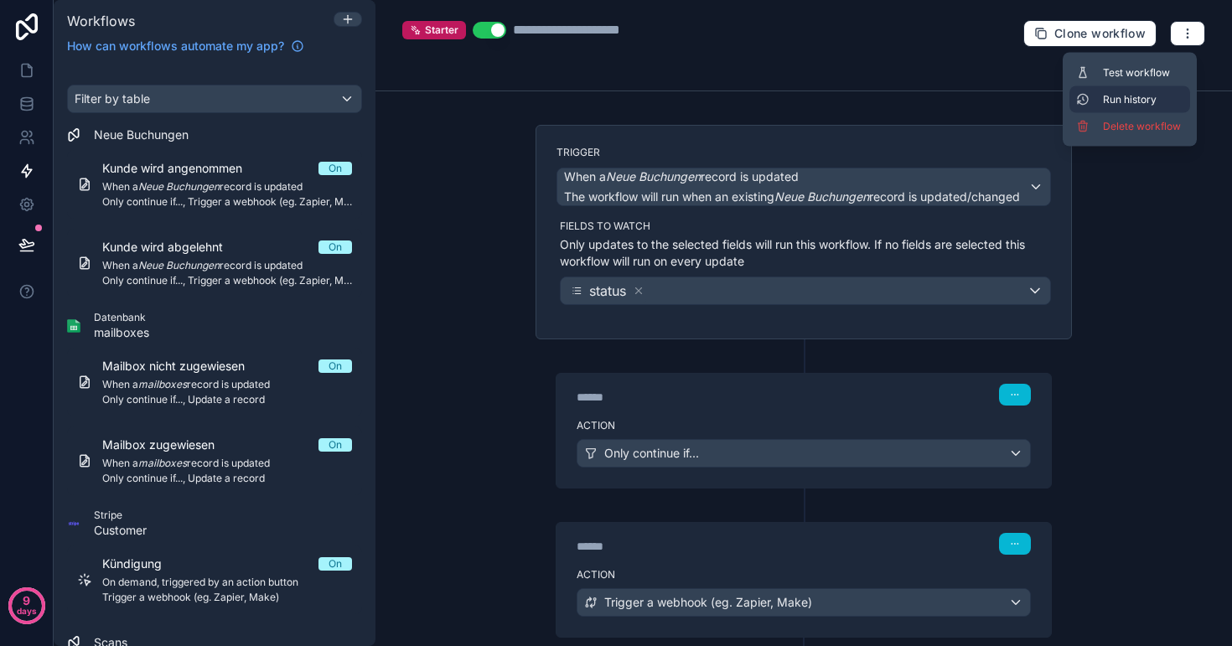
click at [1141, 93] on span "Run history" at bounding box center [1143, 99] width 80 height 13
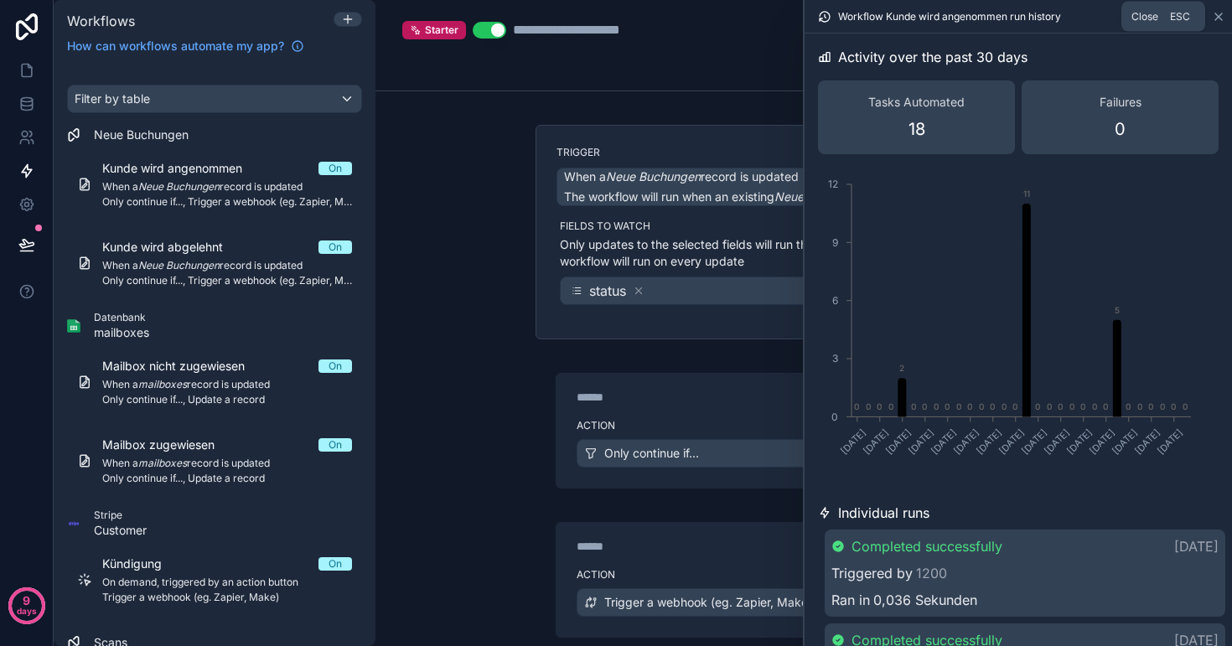
click at [1217, 20] on icon at bounding box center [1218, 16] width 13 height 13
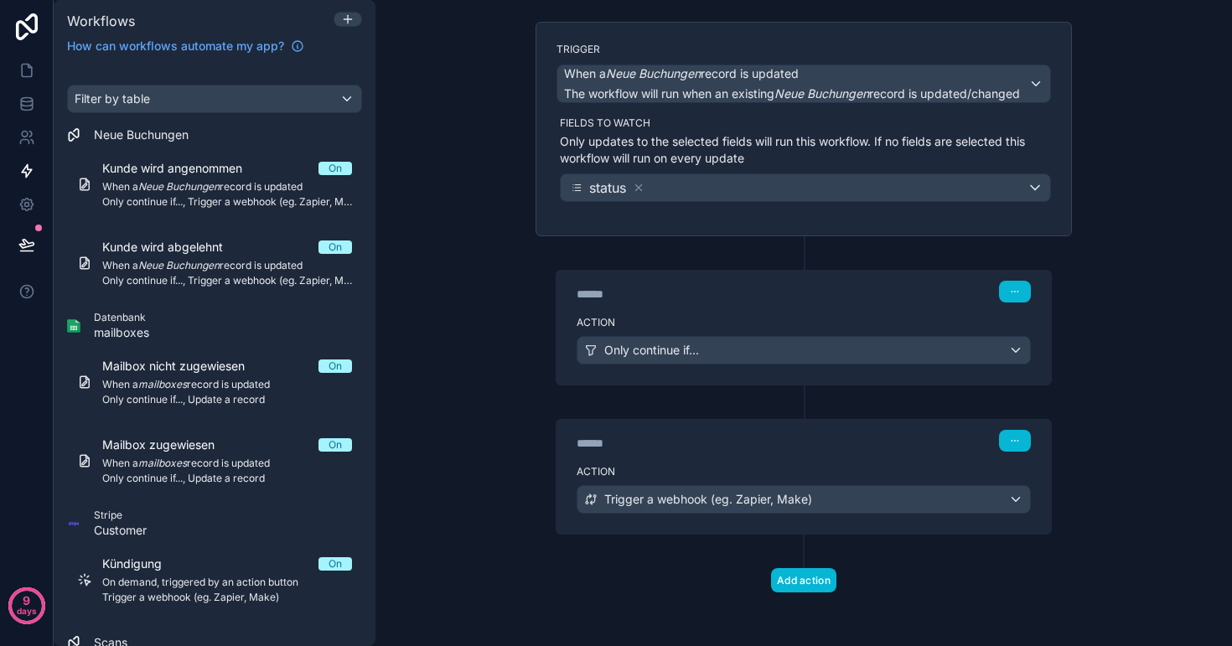
scroll to position [103, 0]
click at [697, 351] on span "Only continue if..." at bounding box center [651, 350] width 95 height 17
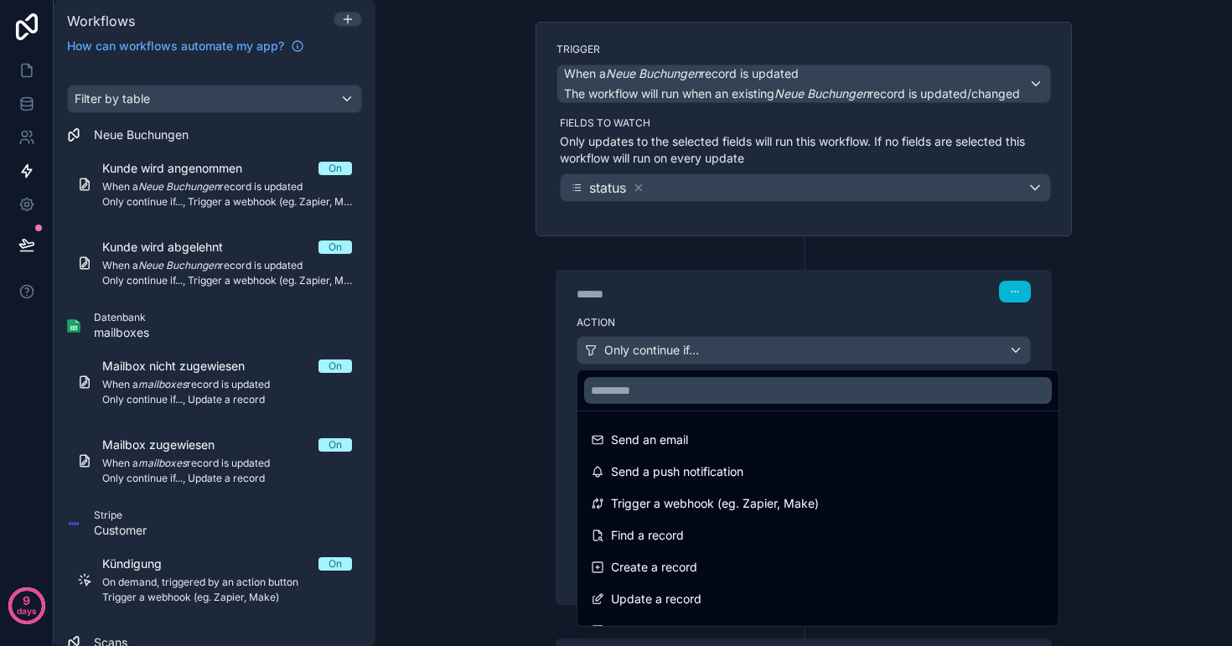
click at [699, 351] on div at bounding box center [616, 323] width 1232 height 646
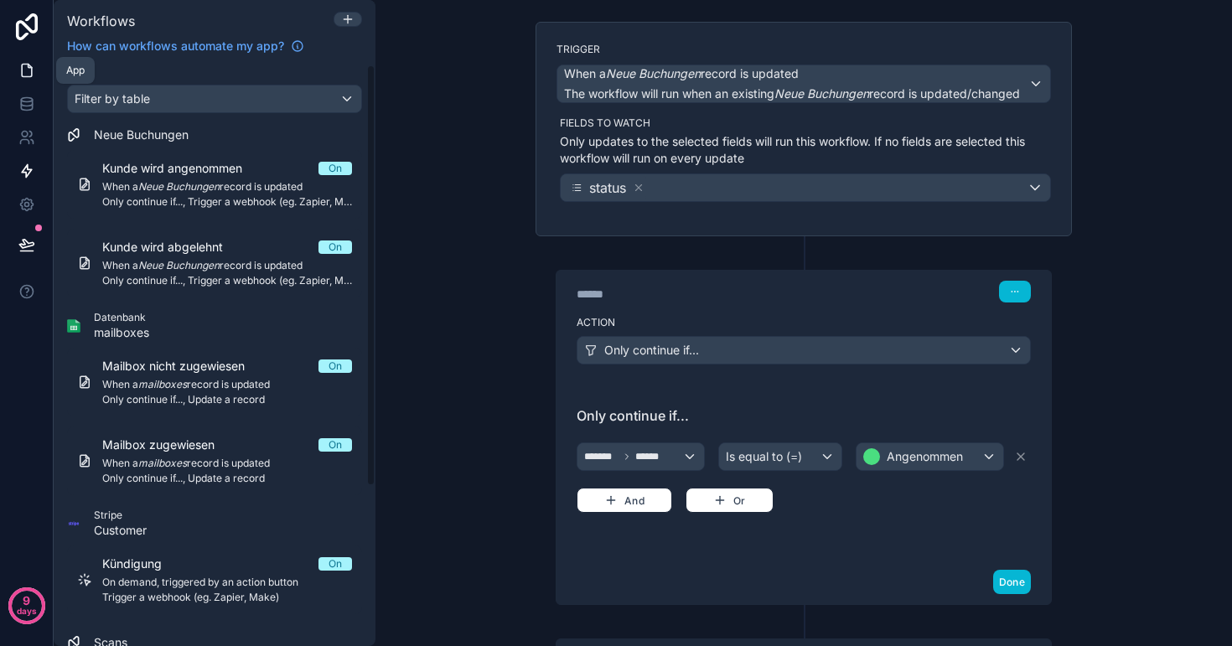
click at [13, 69] on link at bounding box center [26, 71] width 53 height 34
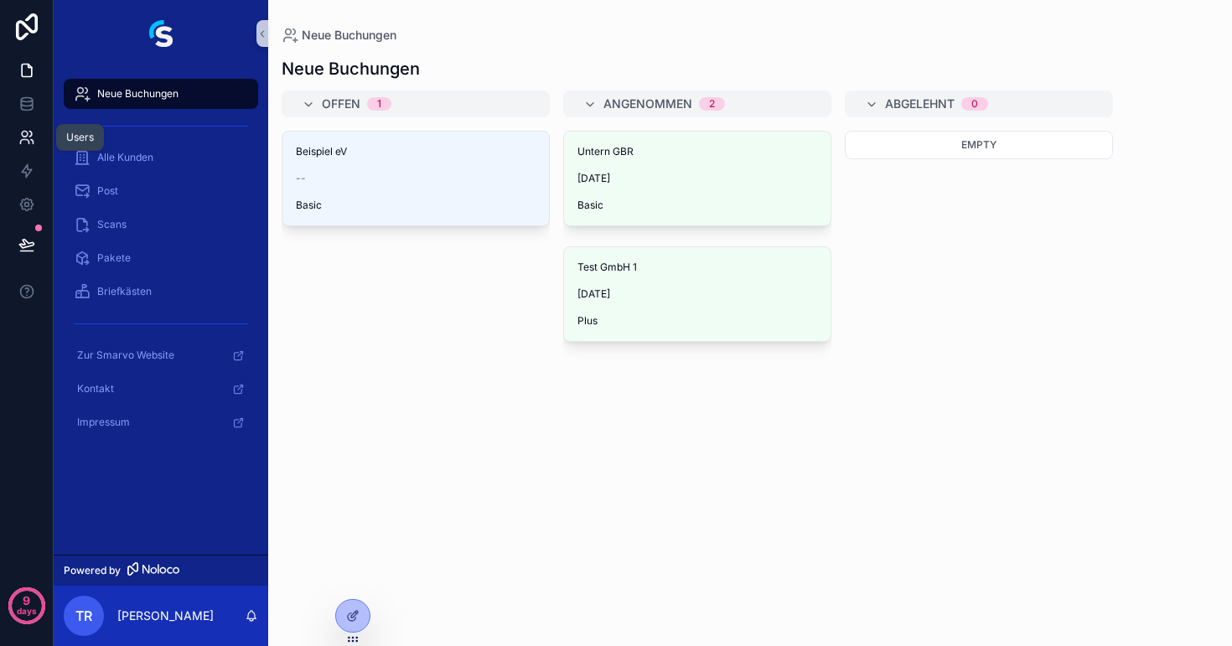
click at [19, 137] on icon at bounding box center [26, 137] width 17 height 17
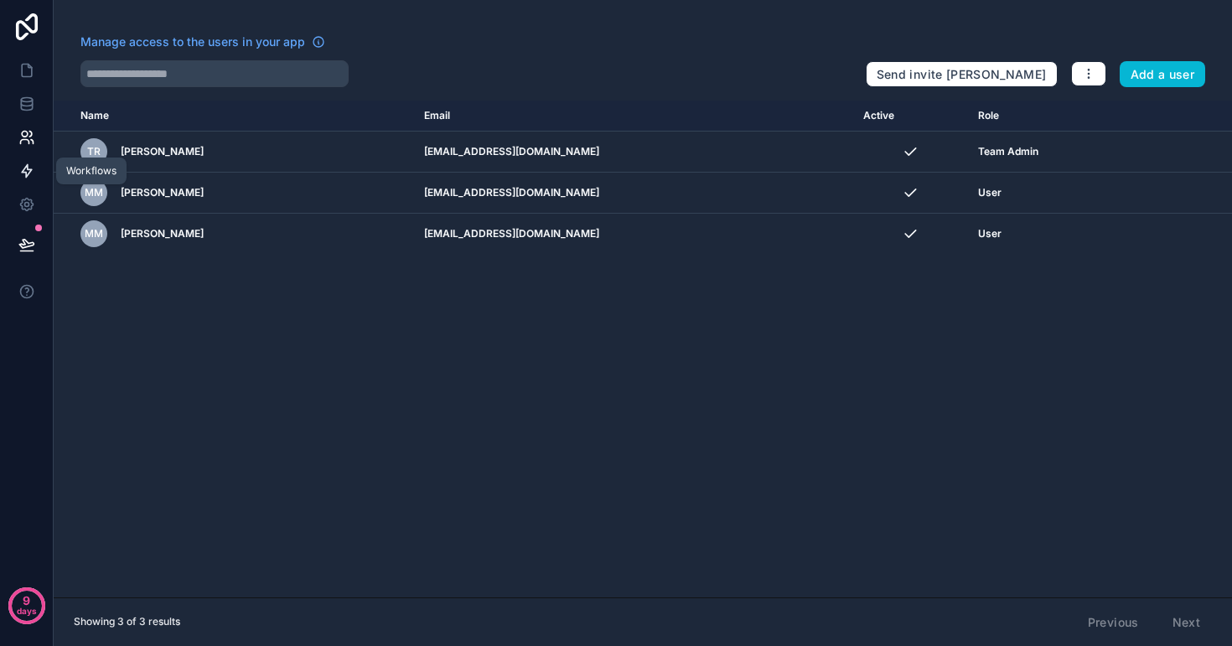
click at [27, 168] on icon at bounding box center [27, 171] width 10 height 13
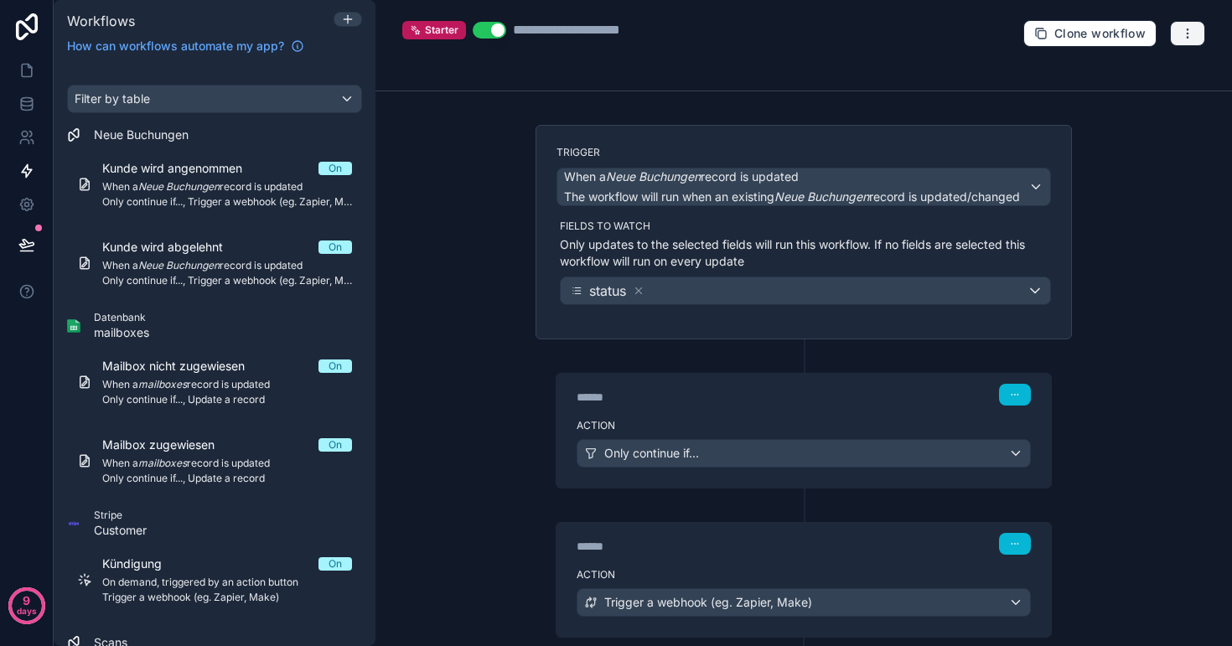
click at [1193, 36] on icon "button" at bounding box center [1187, 33] width 13 height 13
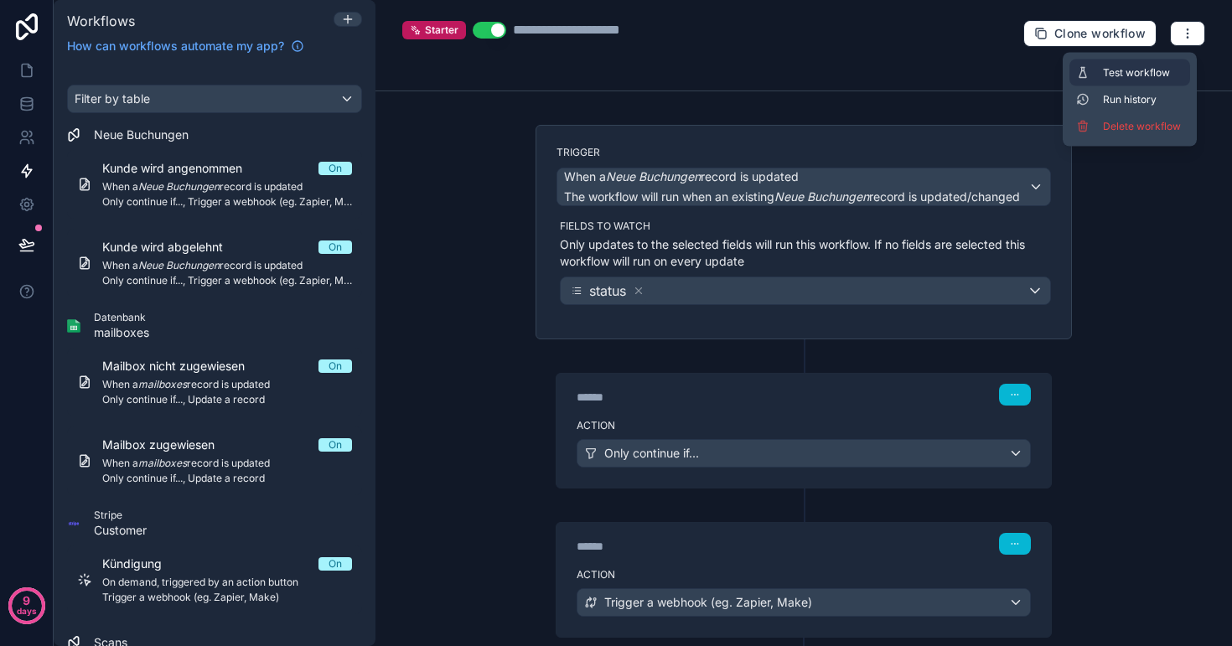
click at [1150, 70] on span "Test workflow" at bounding box center [1143, 72] width 80 height 13
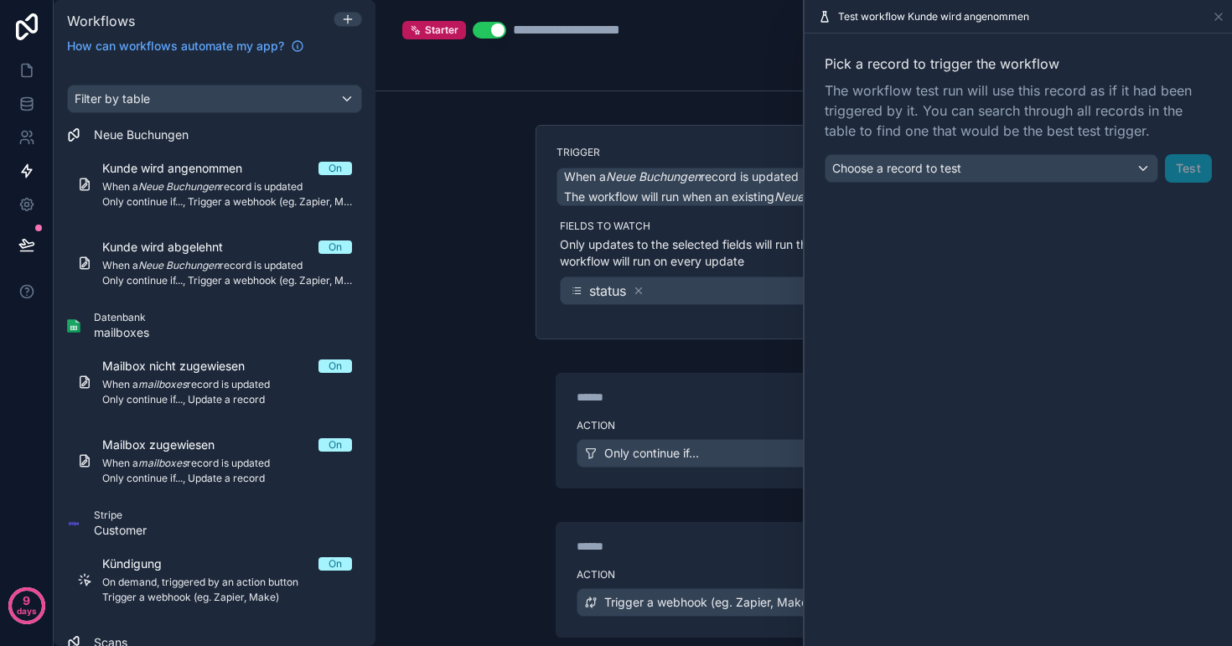
click at [1017, 168] on div "Choose a record to test" at bounding box center [991, 168] width 332 height 27
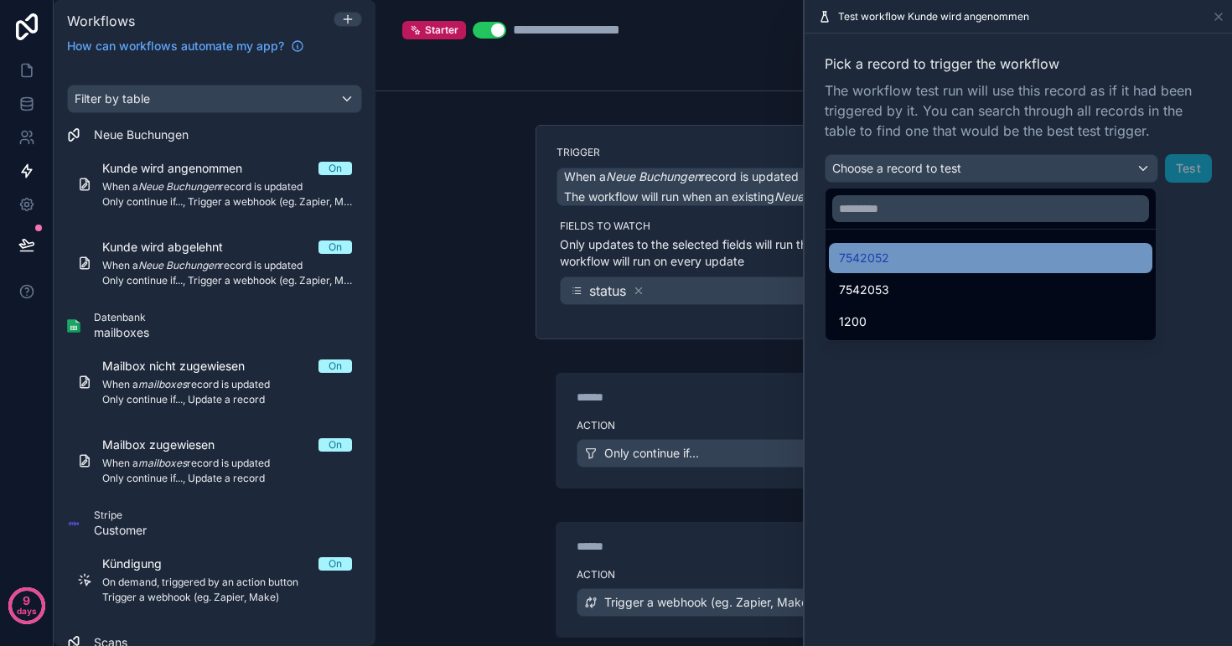
click at [941, 256] on div "7542052" at bounding box center [990, 258] width 303 height 20
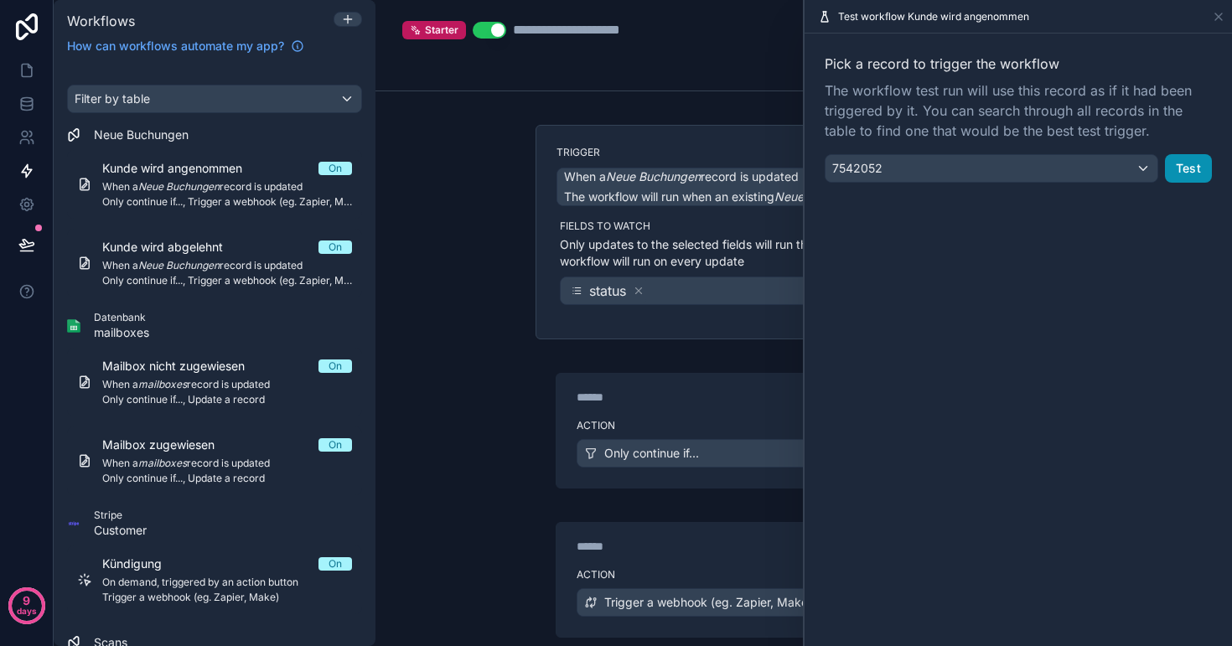
click at [1186, 171] on button "Test" at bounding box center [1188, 168] width 47 height 28
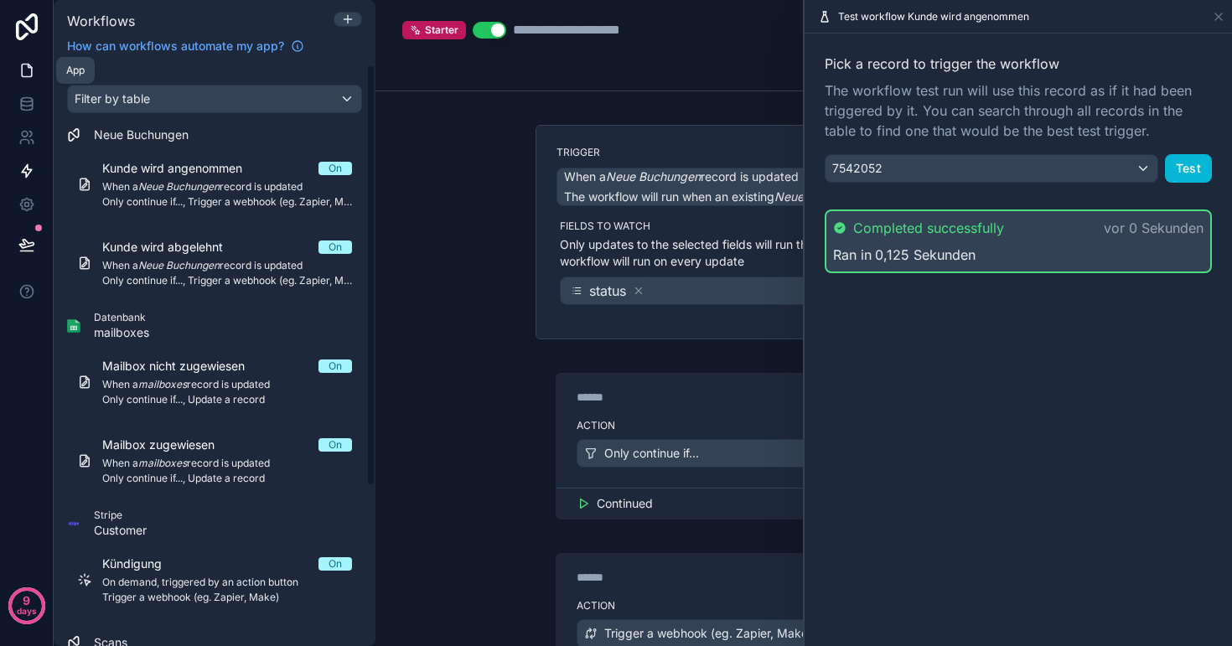
click at [18, 79] on link at bounding box center [26, 71] width 53 height 34
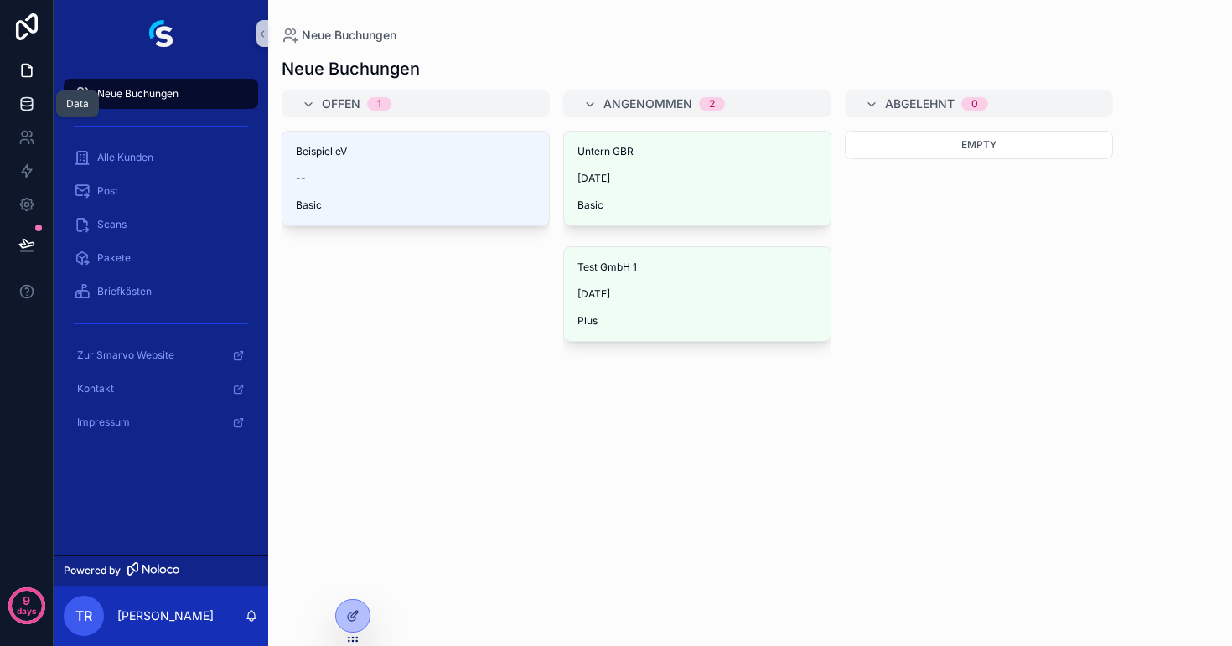
click at [18, 106] on icon at bounding box center [26, 104] width 17 height 17
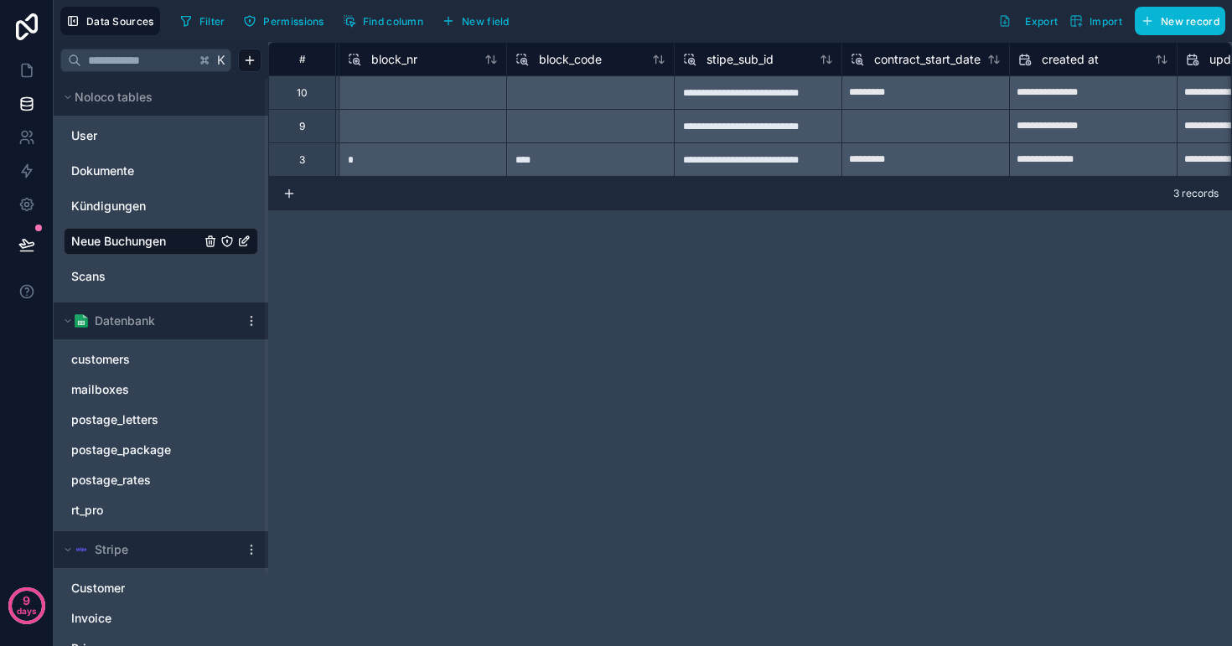
scroll to position [0, 2102]
